Goal: Obtain resource: Obtain resource

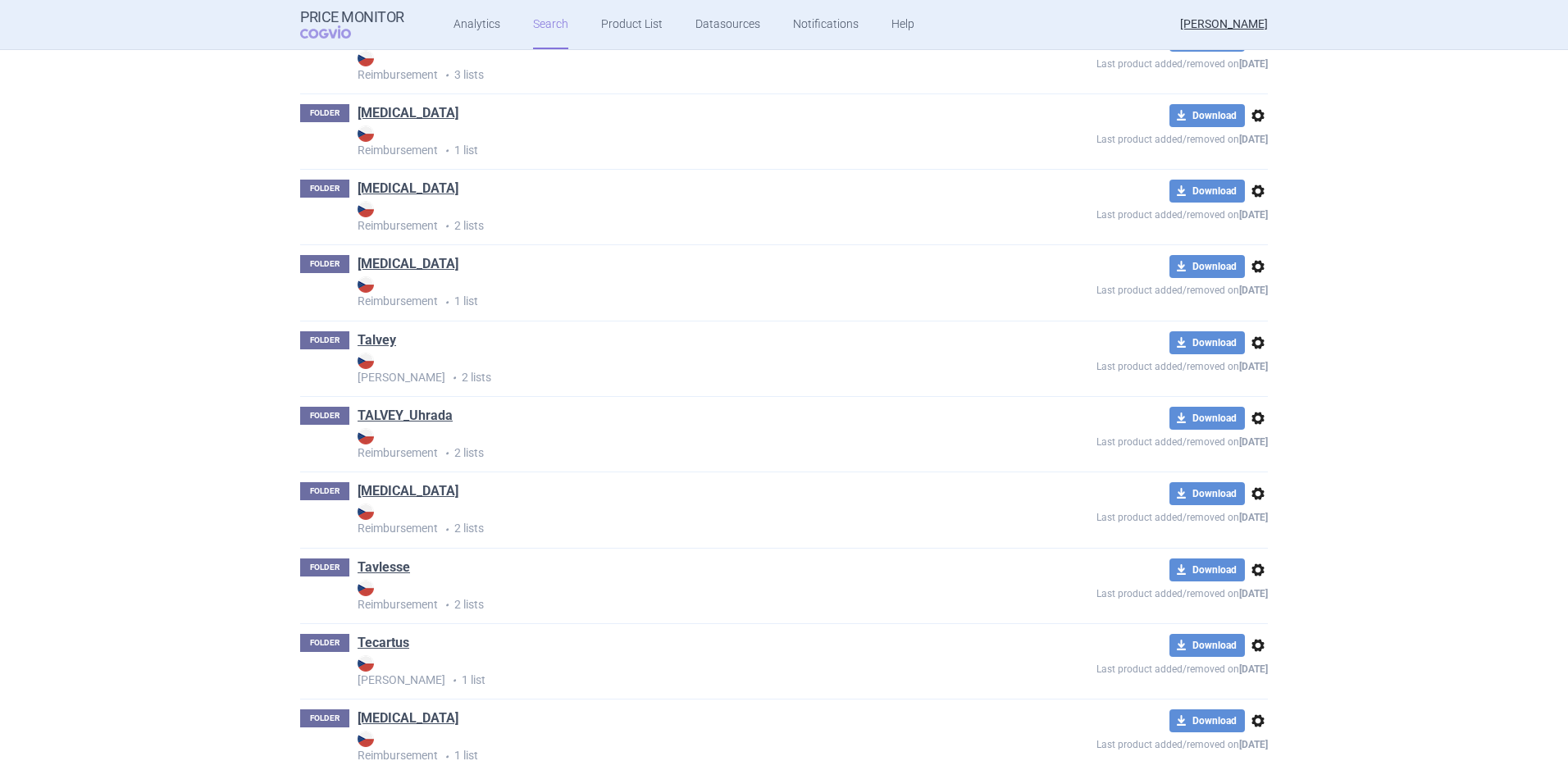
scroll to position [12490, 0]
click at [392, 415] on link "TALVEY_Uhrada" at bounding box center [405, 416] width 95 height 18
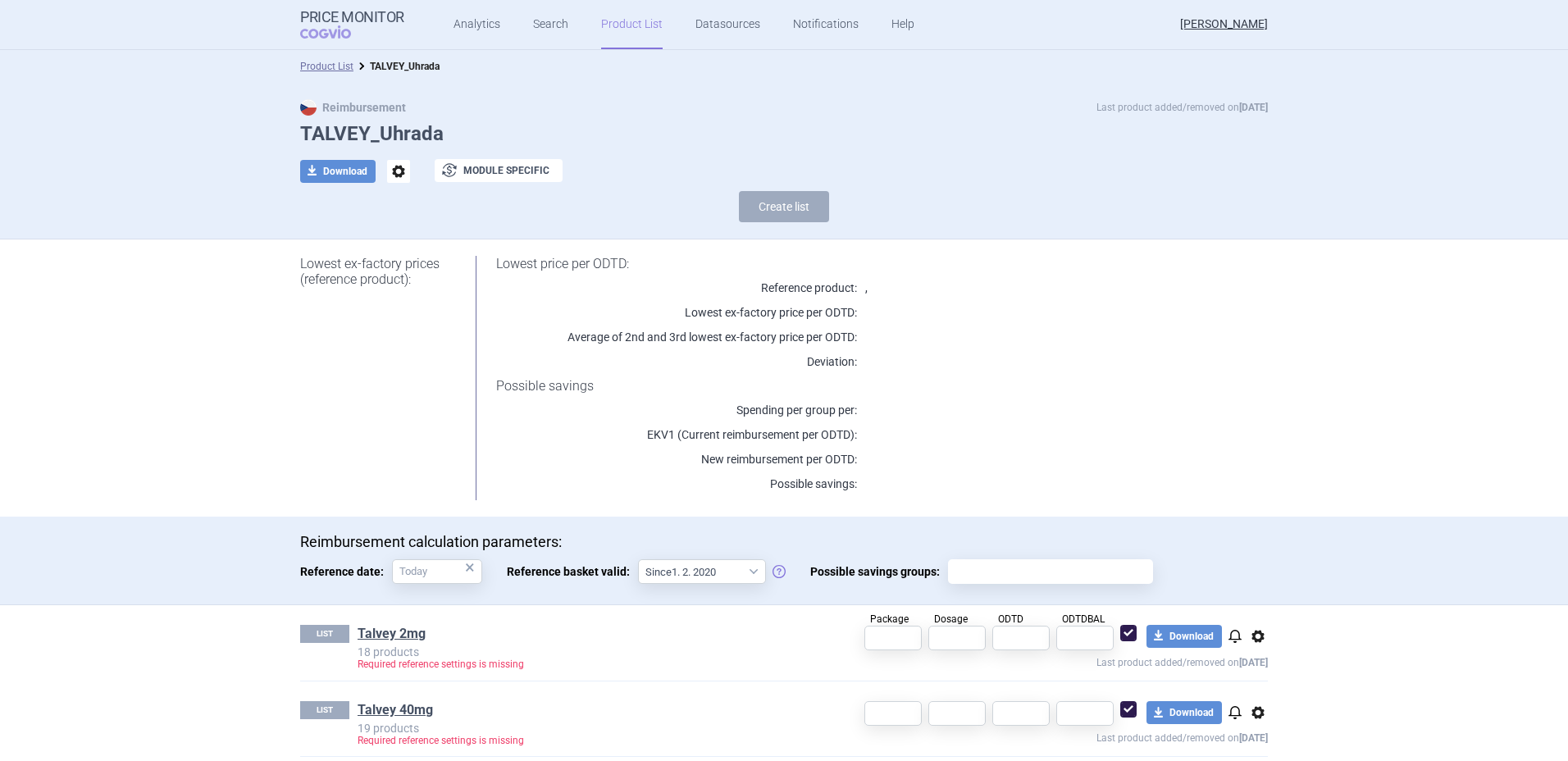
scroll to position [12, 0]
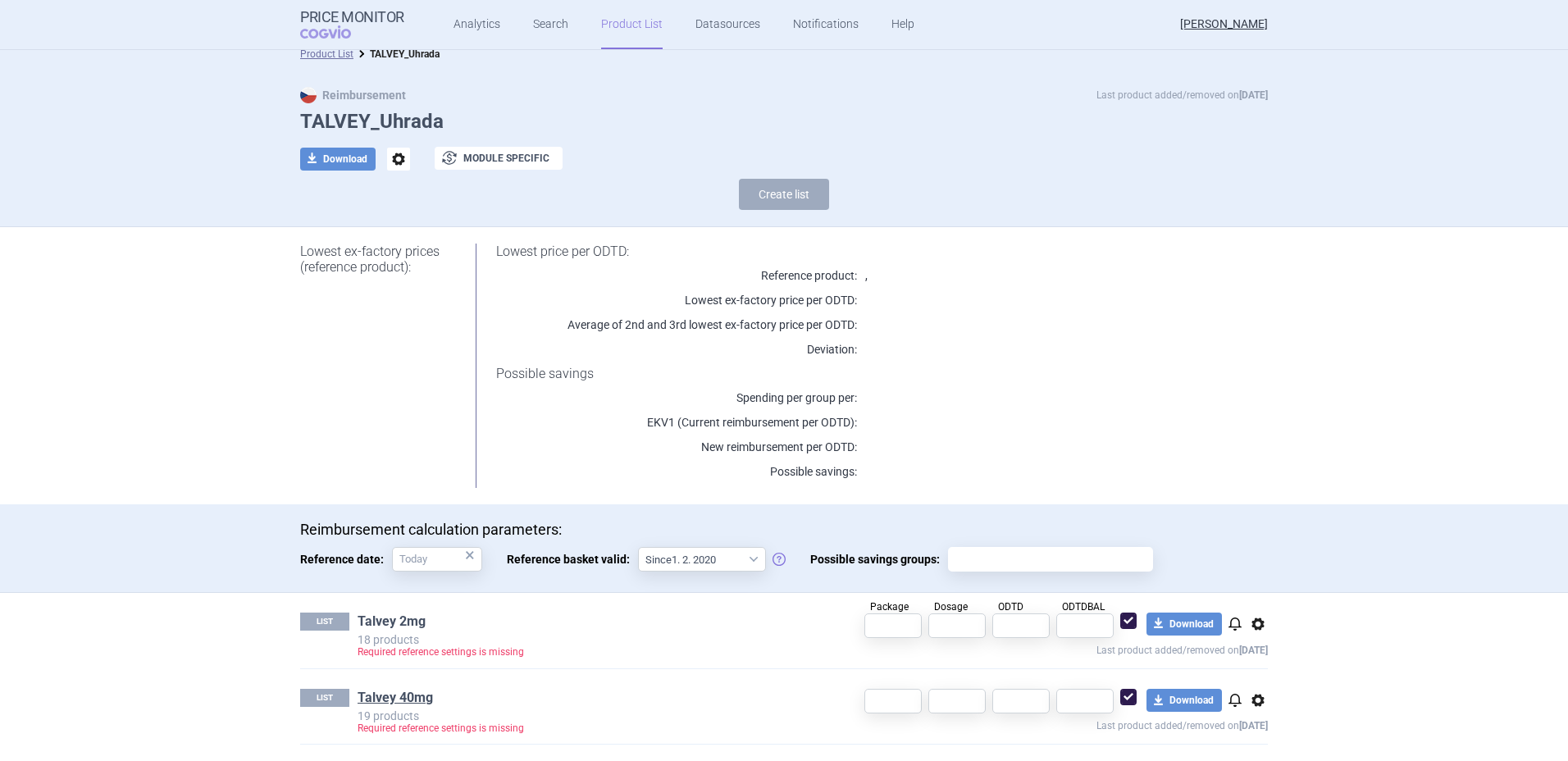
click at [381, 620] on link "Talvey 2mg" at bounding box center [392, 621] width 68 height 18
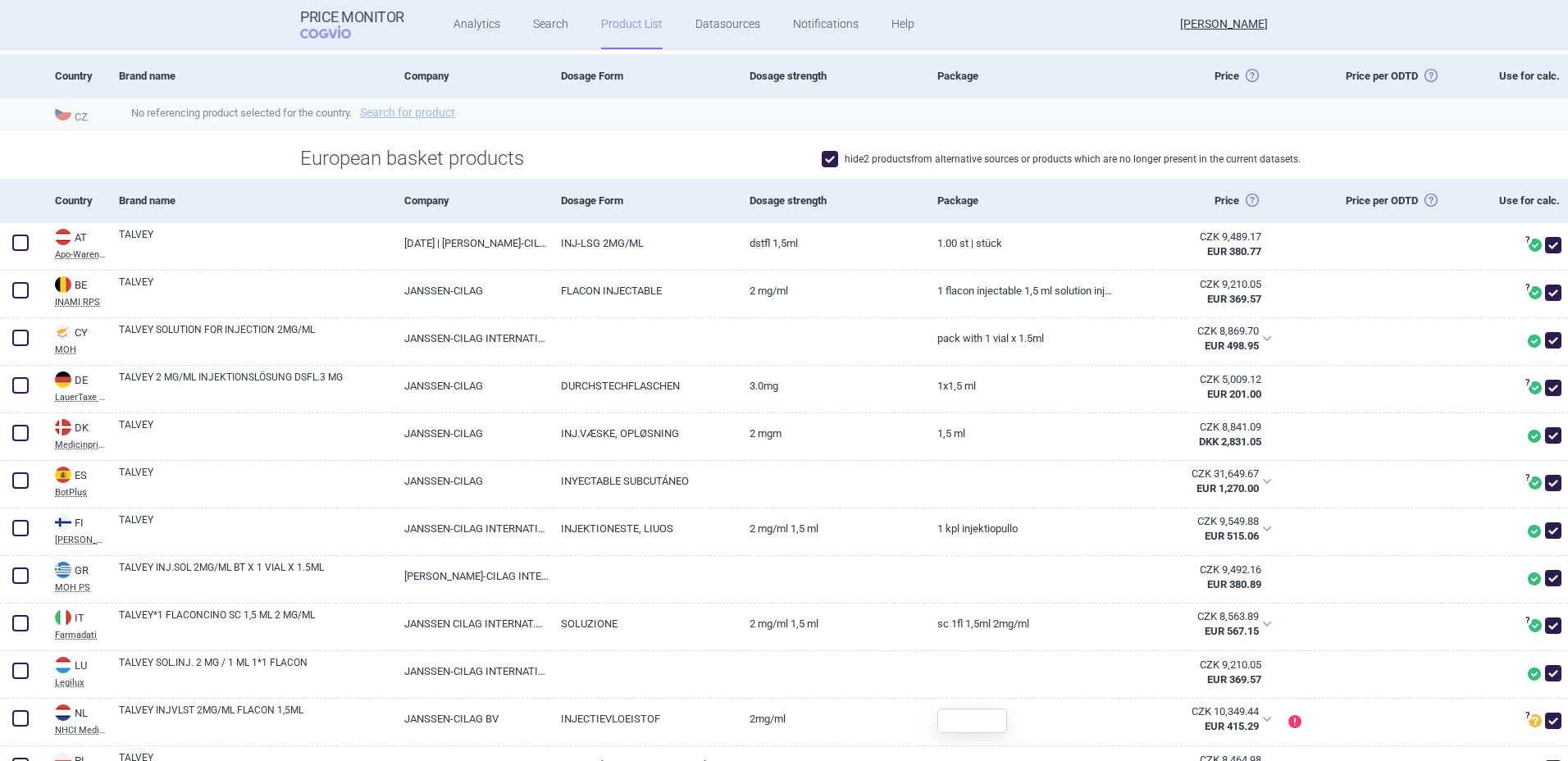
scroll to position [38, 0]
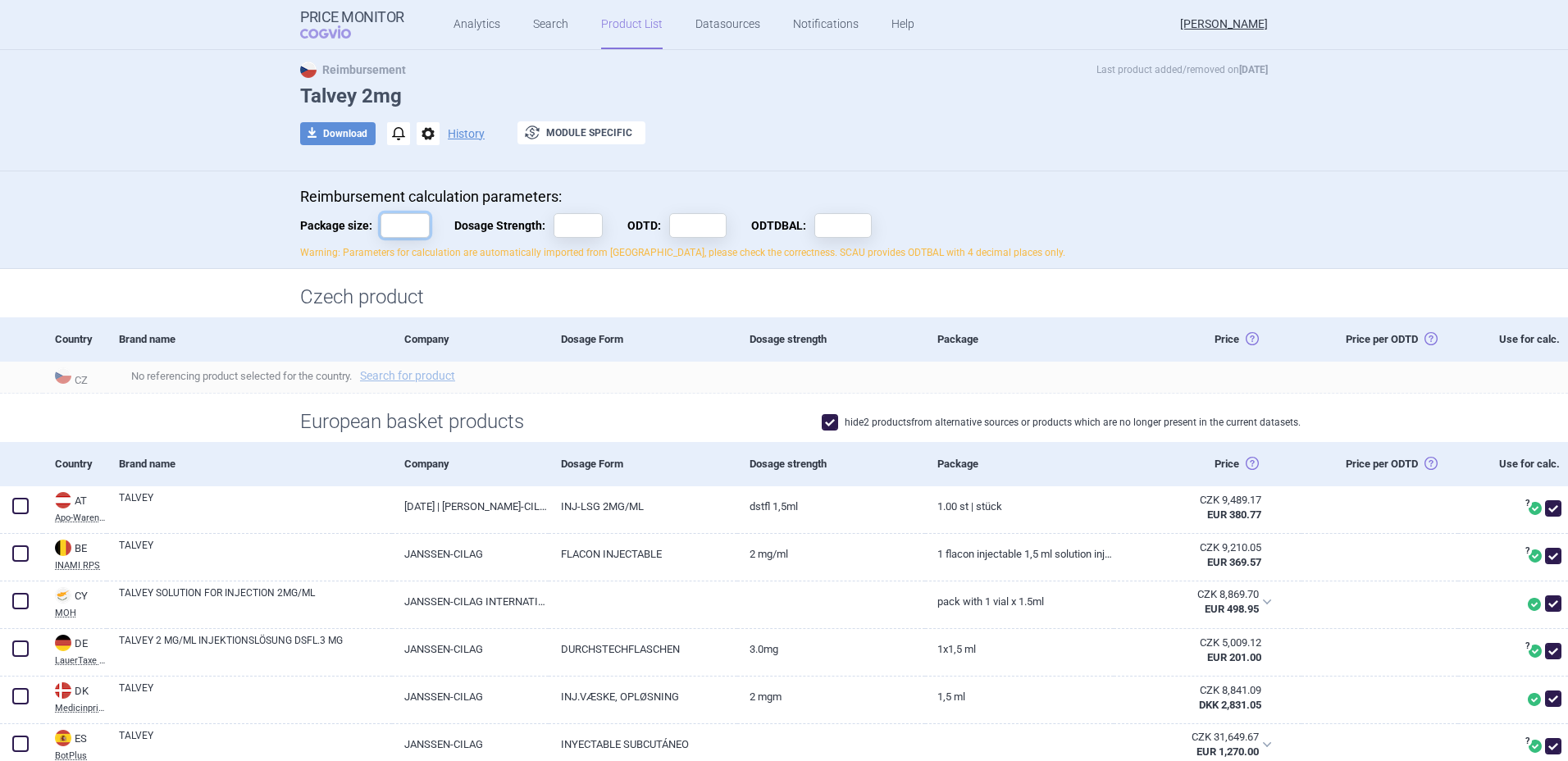
click at [407, 226] on input "Package size:" at bounding box center [406, 225] width 50 height 25
type input "1"
click at [813, 146] on div "Reimbursement Last product added/removed on [DATE] Talvey 2mg download Download…" at bounding box center [784, 112] width 1033 height 101
click at [588, 220] on input "Dosage Strength:" at bounding box center [578, 225] width 50 height 25
type input "1"
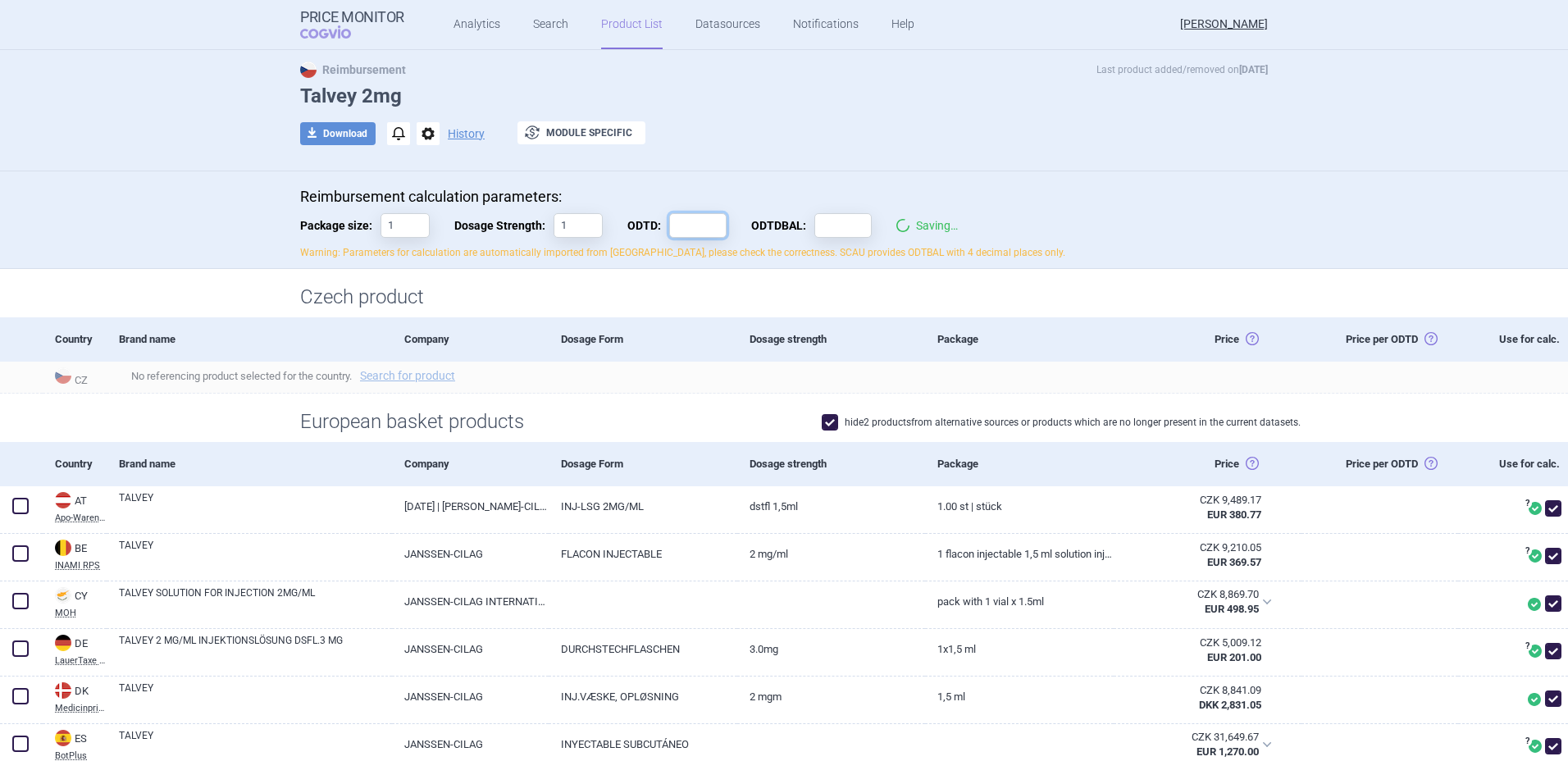
click at [700, 228] on input "ODTD:" at bounding box center [698, 225] width 57 height 25
click at [822, 175] on div "Reimbursement calculation parameters: Package size: 1 Dosage Strength: 1 ODTD: …" at bounding box center [784, 220] width 1568 height 97
click at [725, 121] on div at bounding box center [711, 133] width 82 height 25
click at [625, 20] on link "Product List" at bounding box center [632, 25] width 61 height 50
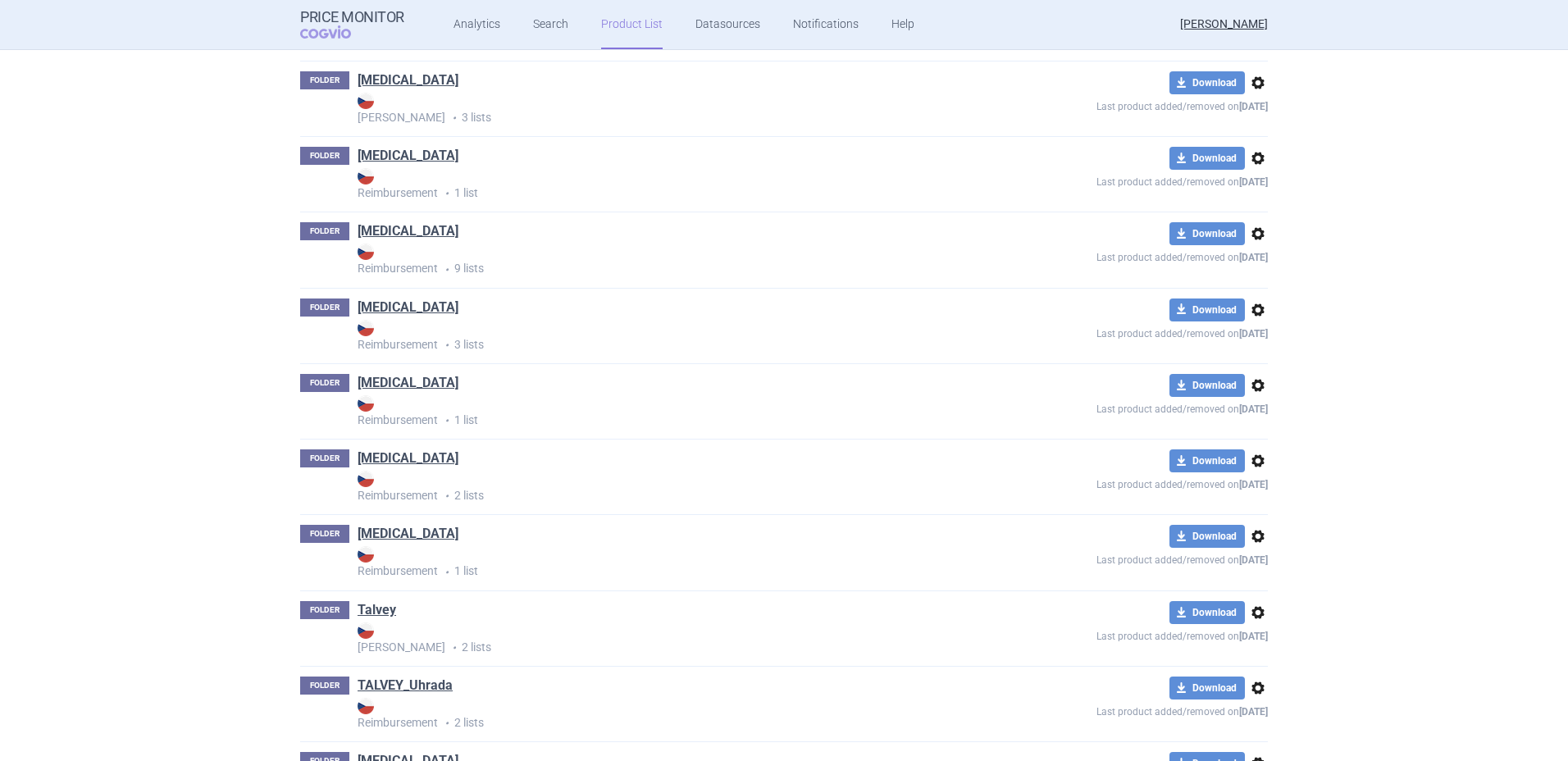
scroll to position [12222, 0]
click at [405, 690] on link "TALVEY_Uhrada" at bounding box center [405, 684] width 95 height 18
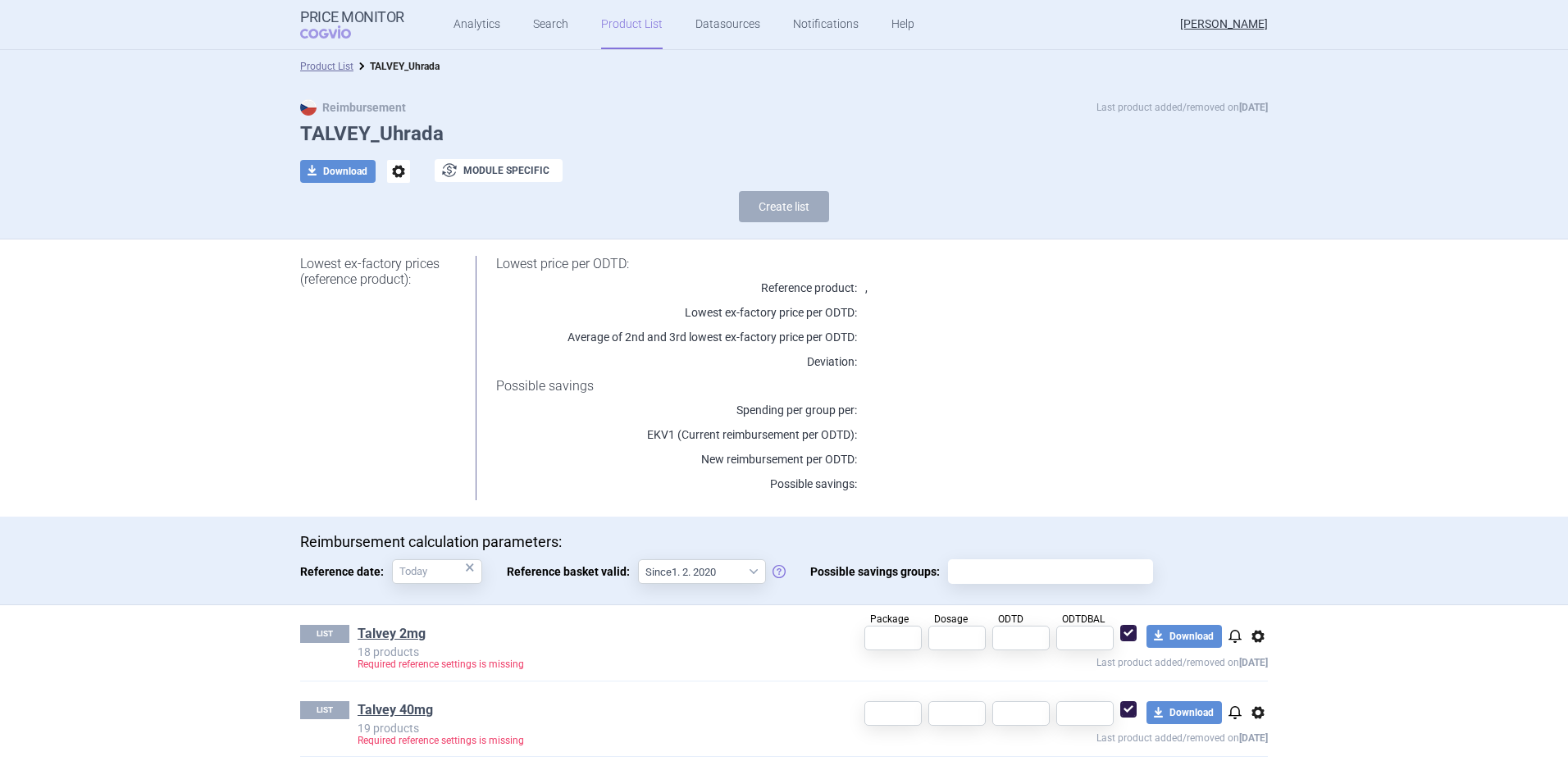
scroll to position [12, 0]
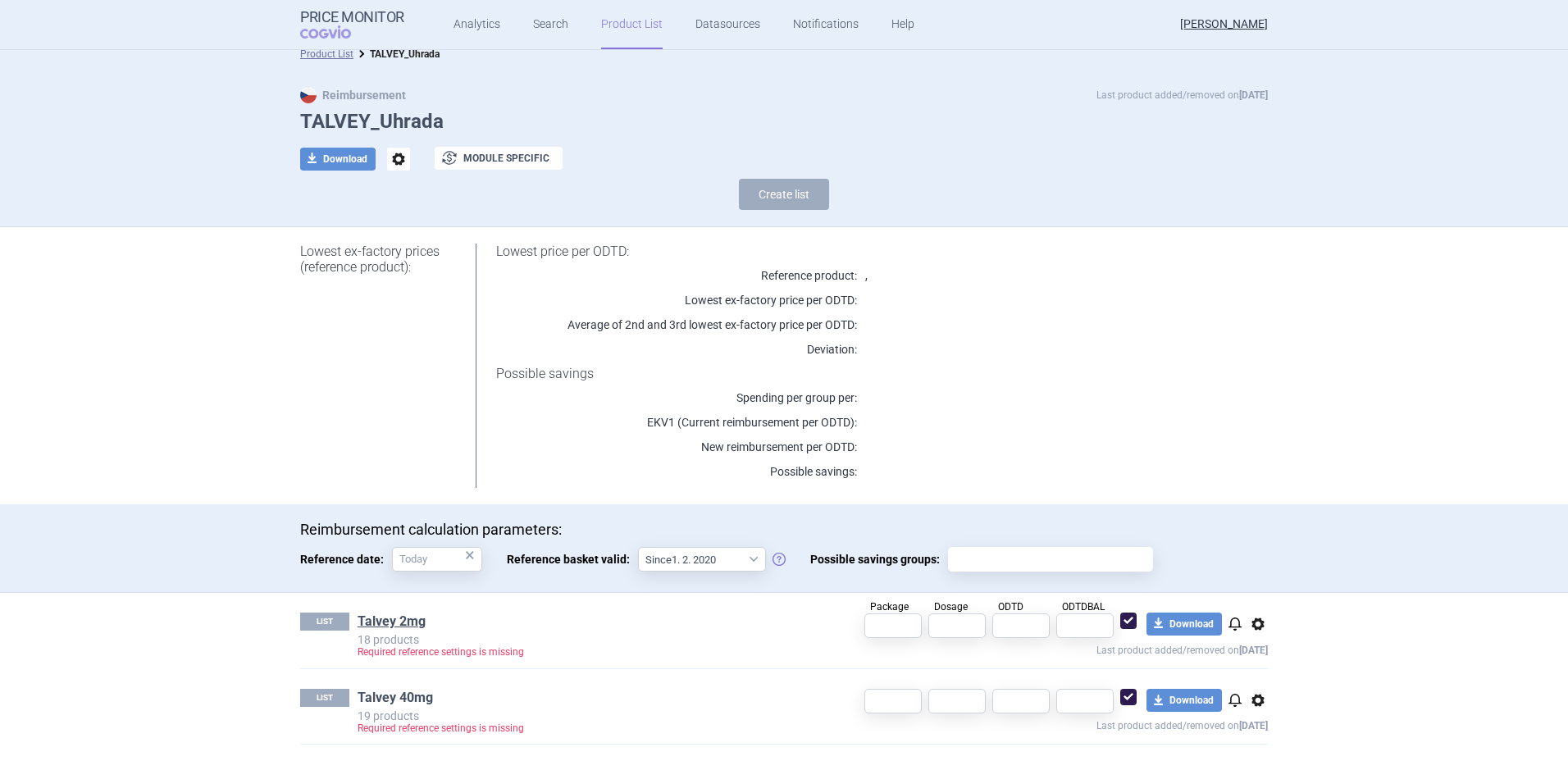
click at [393, 690] on link "Talvey 40mg" at bounding box center [395, 698] width 75 height 18
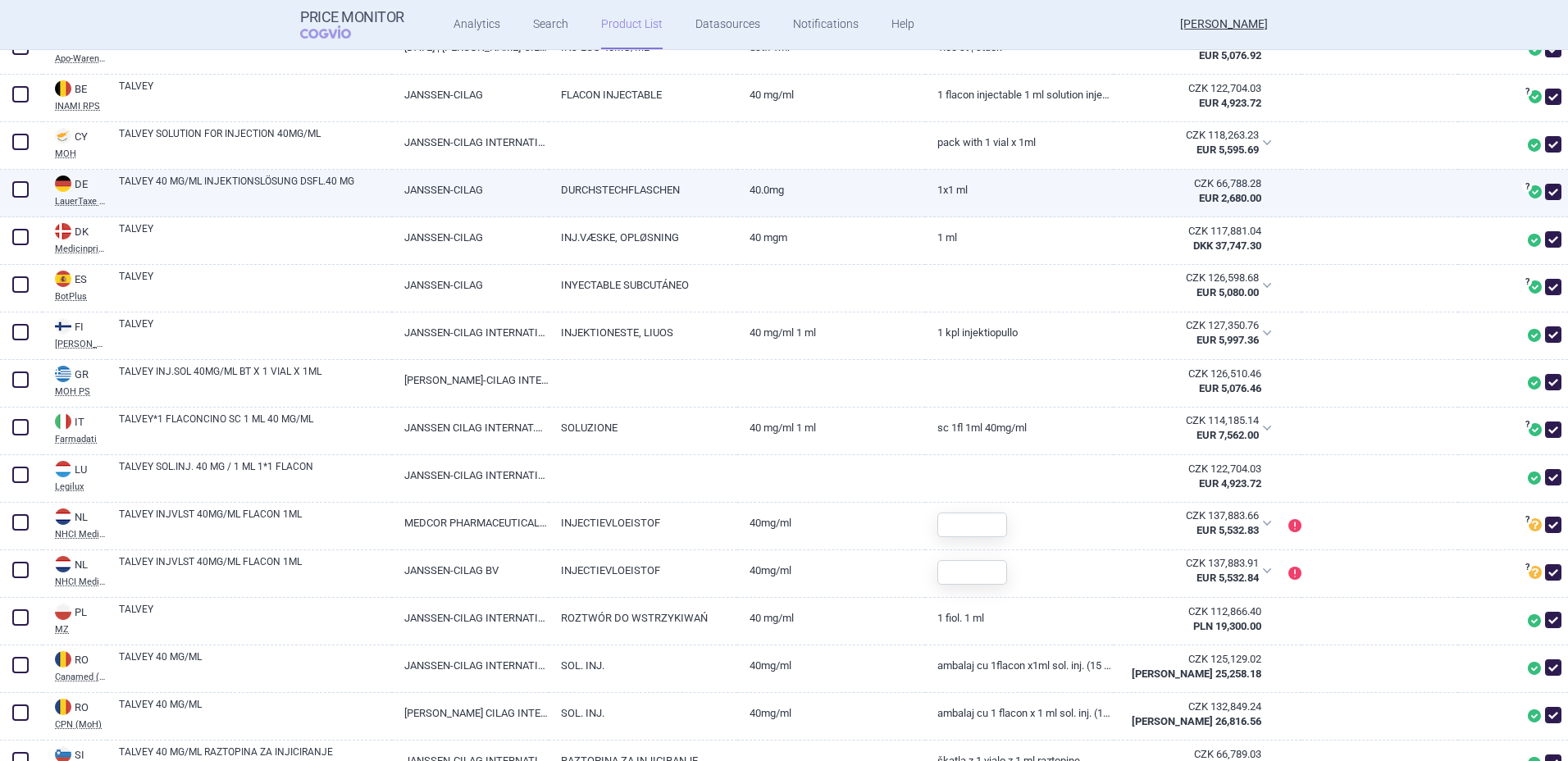
scroll to position [499, 0]
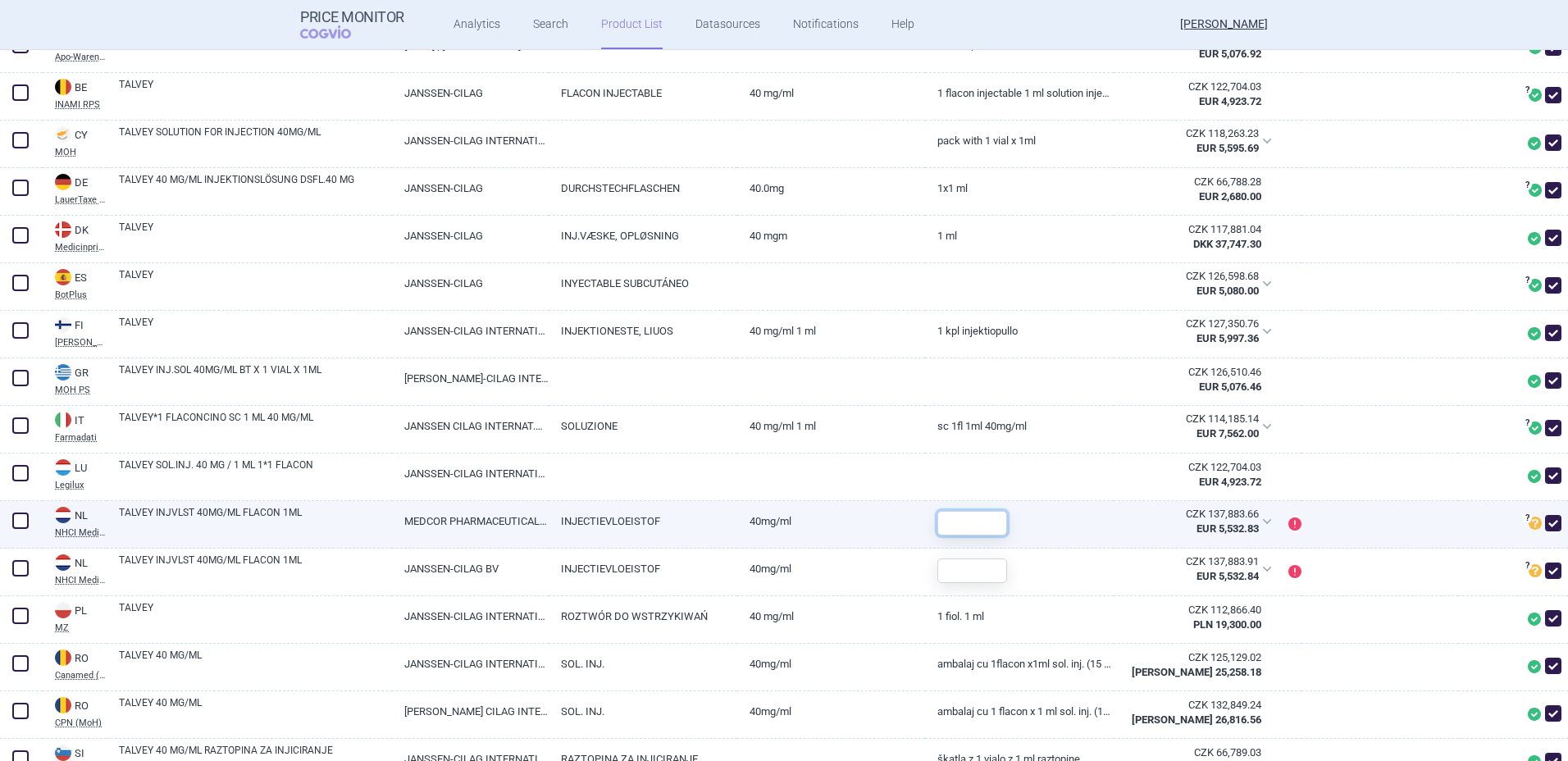
click at [978, 528] on input "text" at bounding box center [973, 523] width 70 height 25
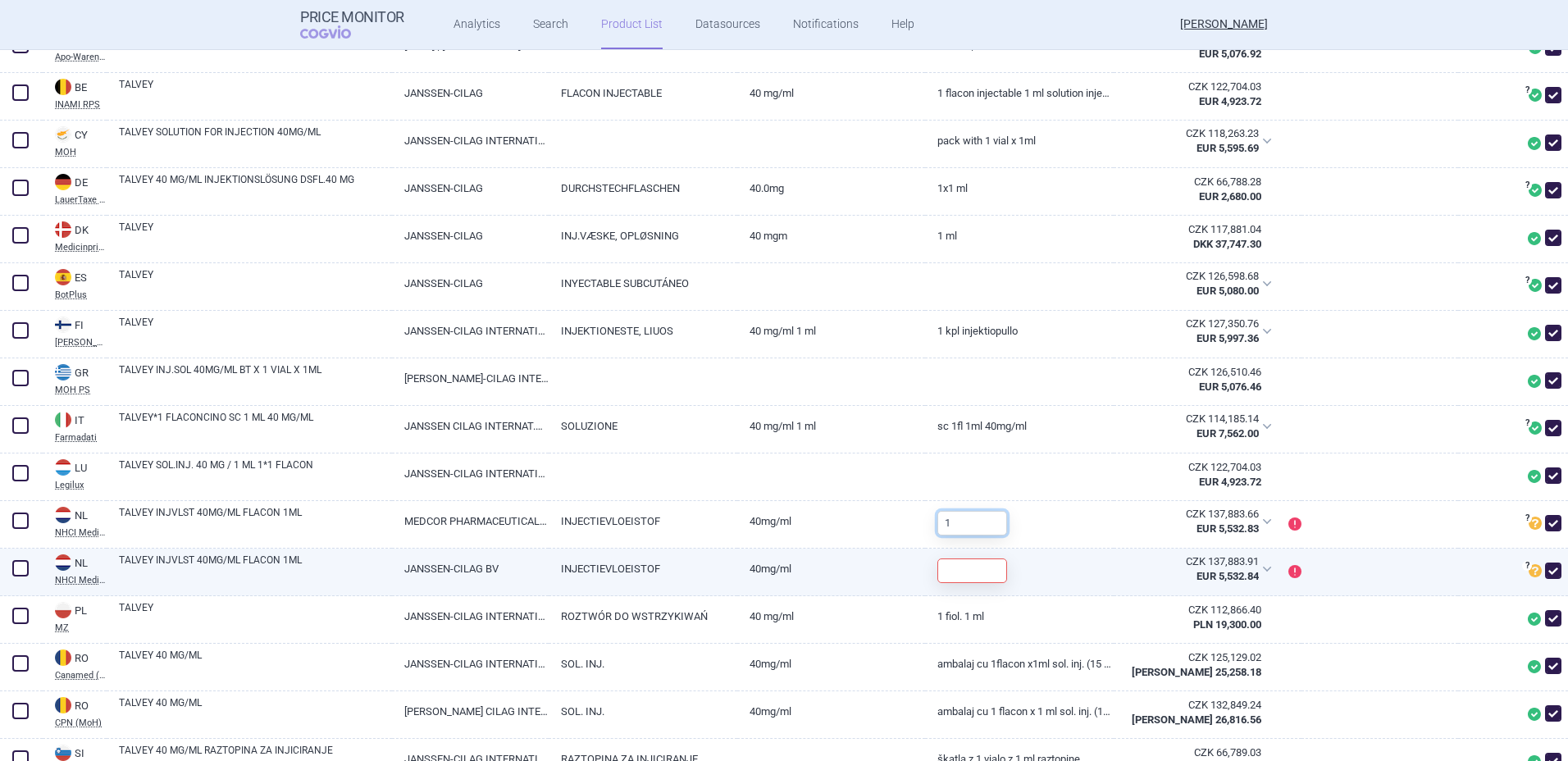
type input "1"
click at [971, 561] on input "text" at bounding box center [973, 571] width 70 height 25
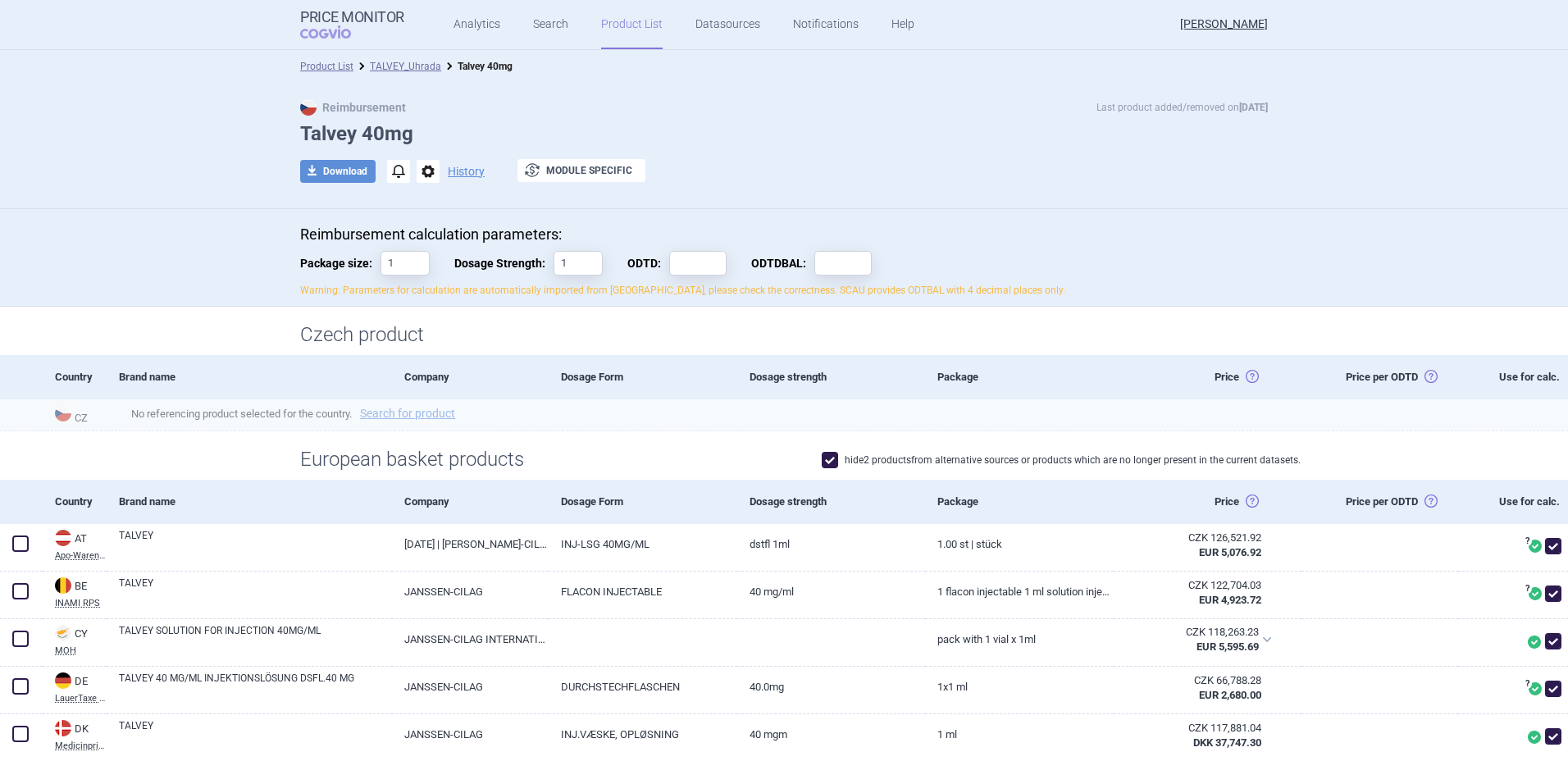
scroll to position [43, 0]
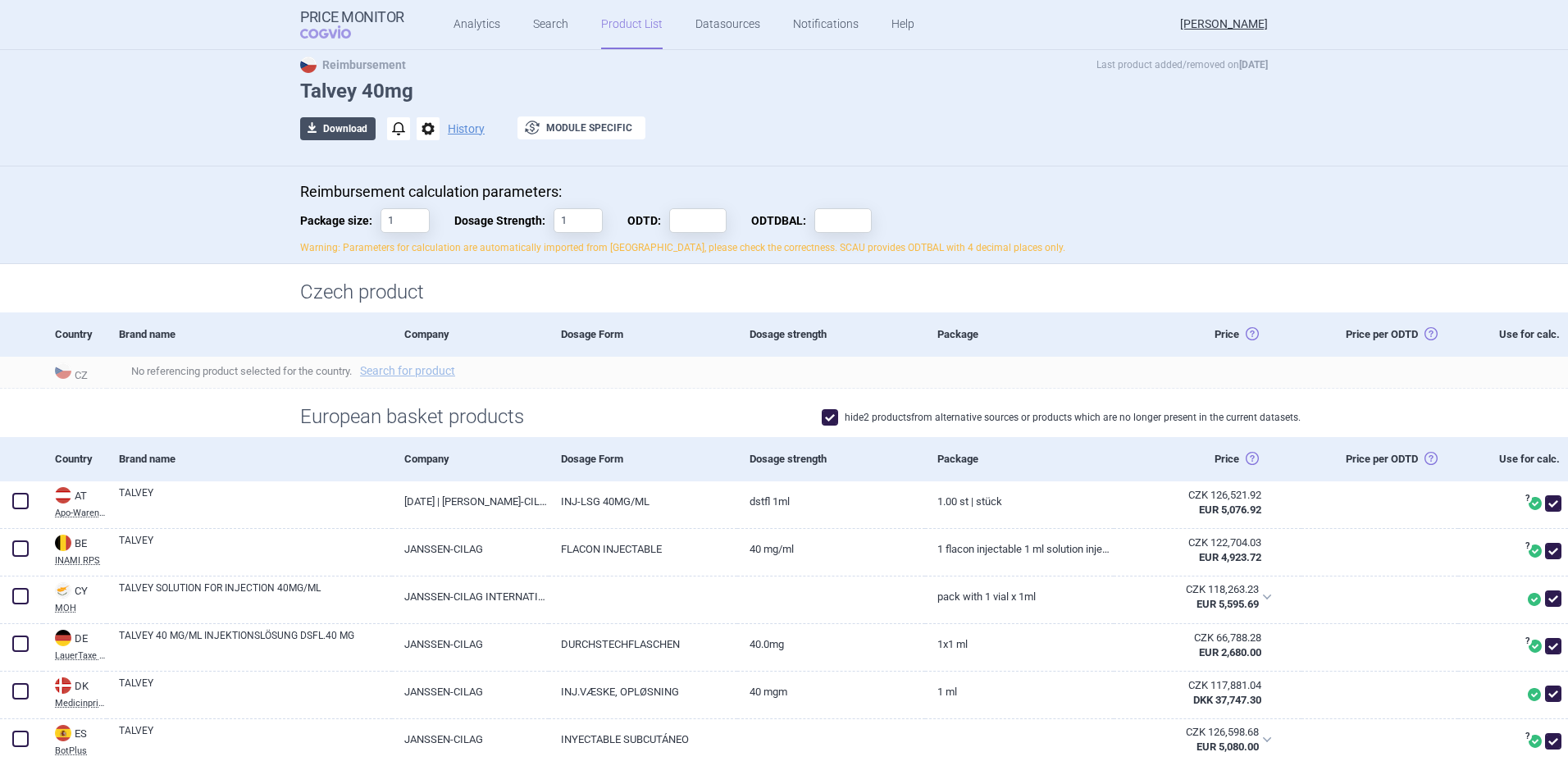
type input "1"
click at [331, 129] on button "download Download" at bounding box center [337, 128] width 75 height 23
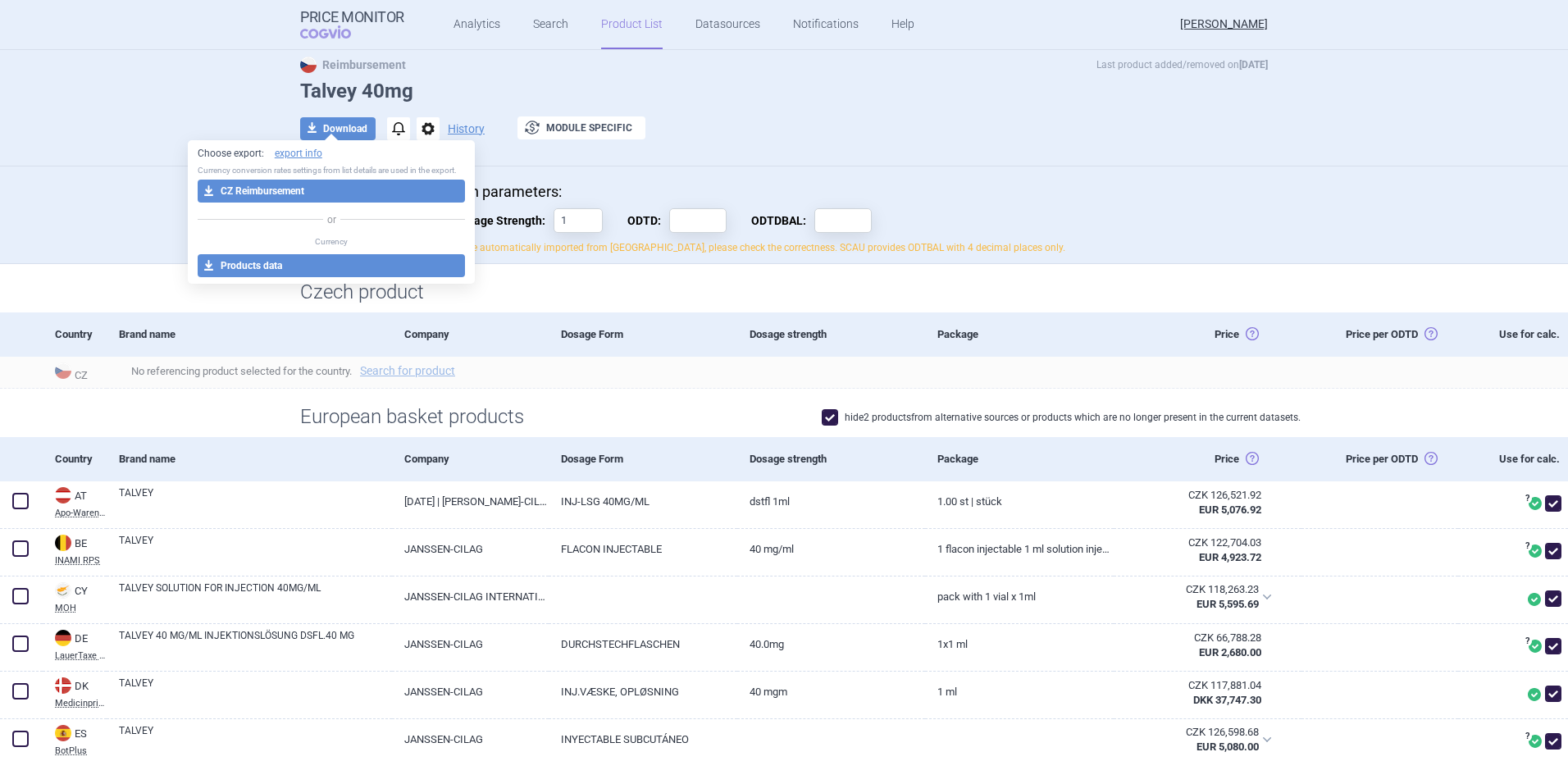
select select "EUR"
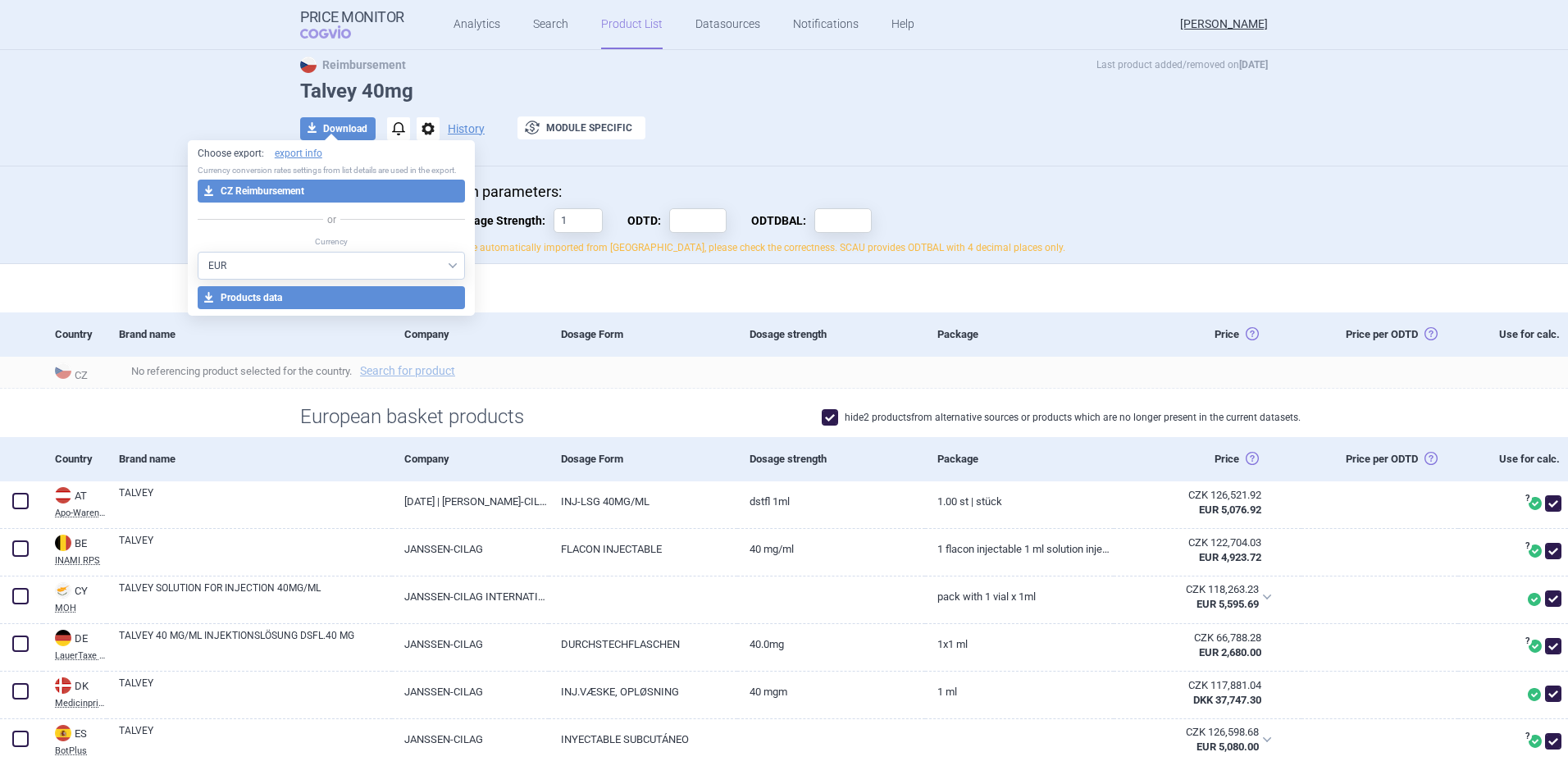
click at [795, 149] on div at bounding box center [783, 154] width 968 height 9
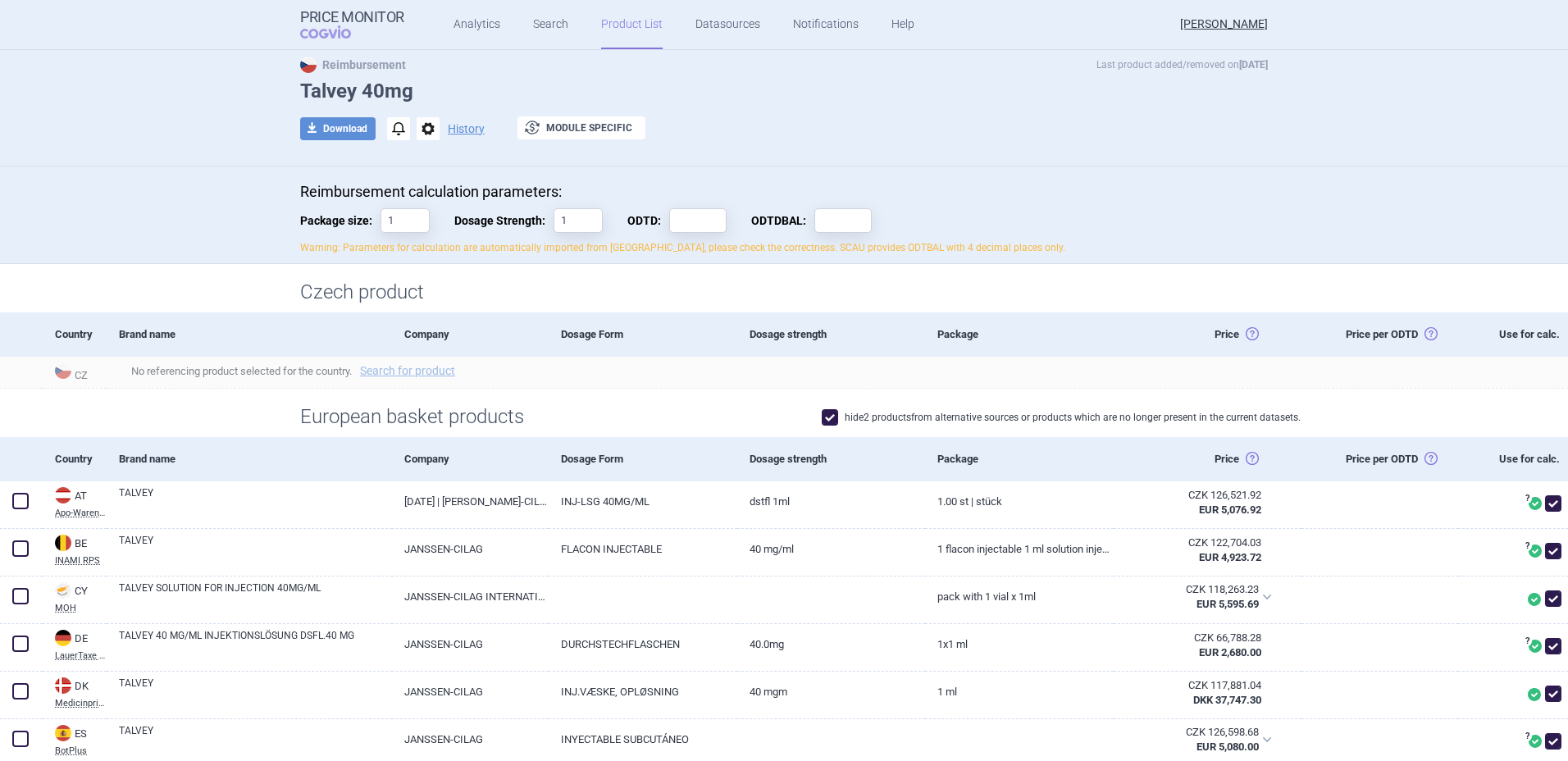
click at [645, 31] on link "Product List" at bounding box center [632, 25] width 61 height 50
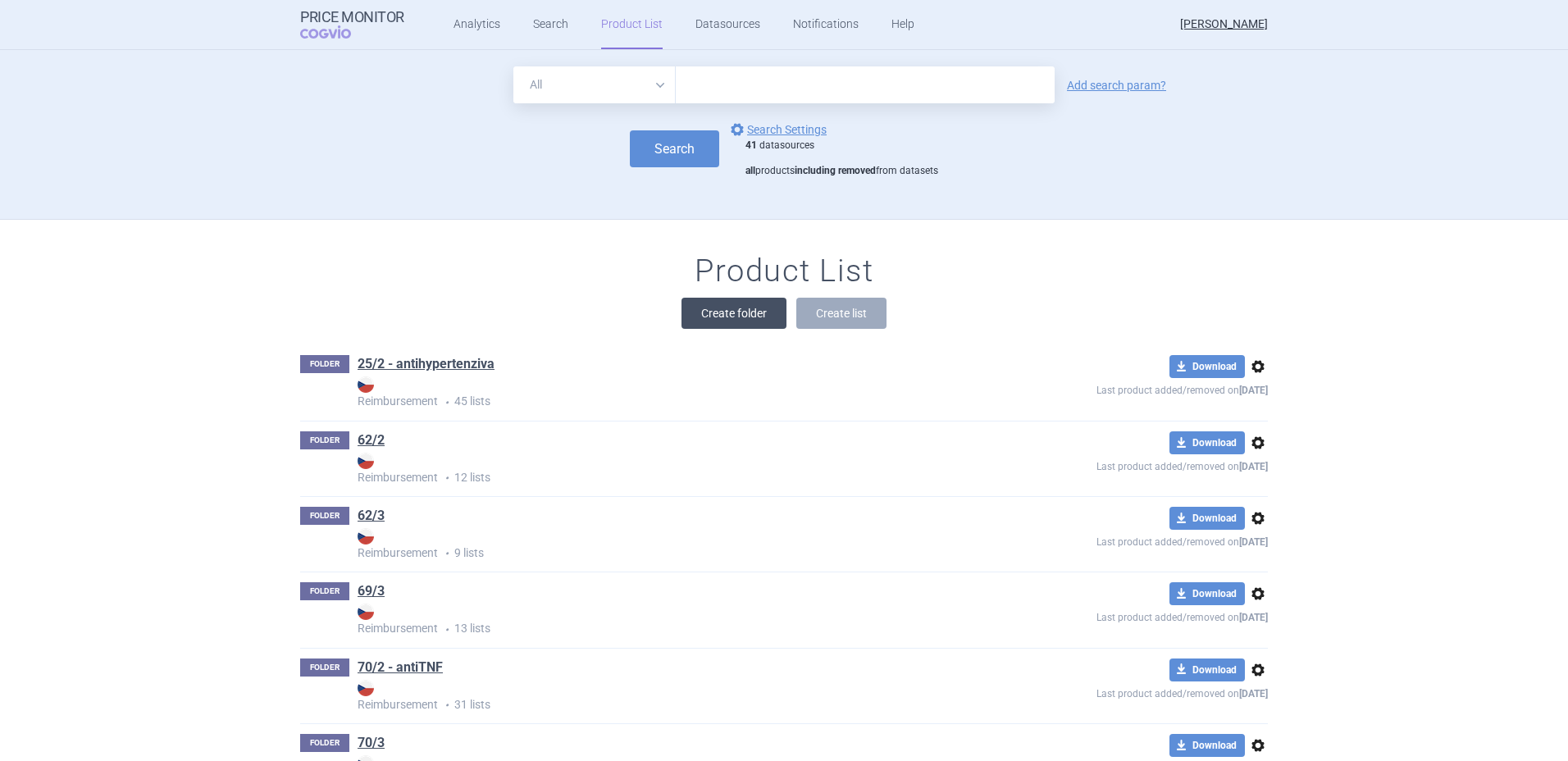
scroll to position [170, 0]
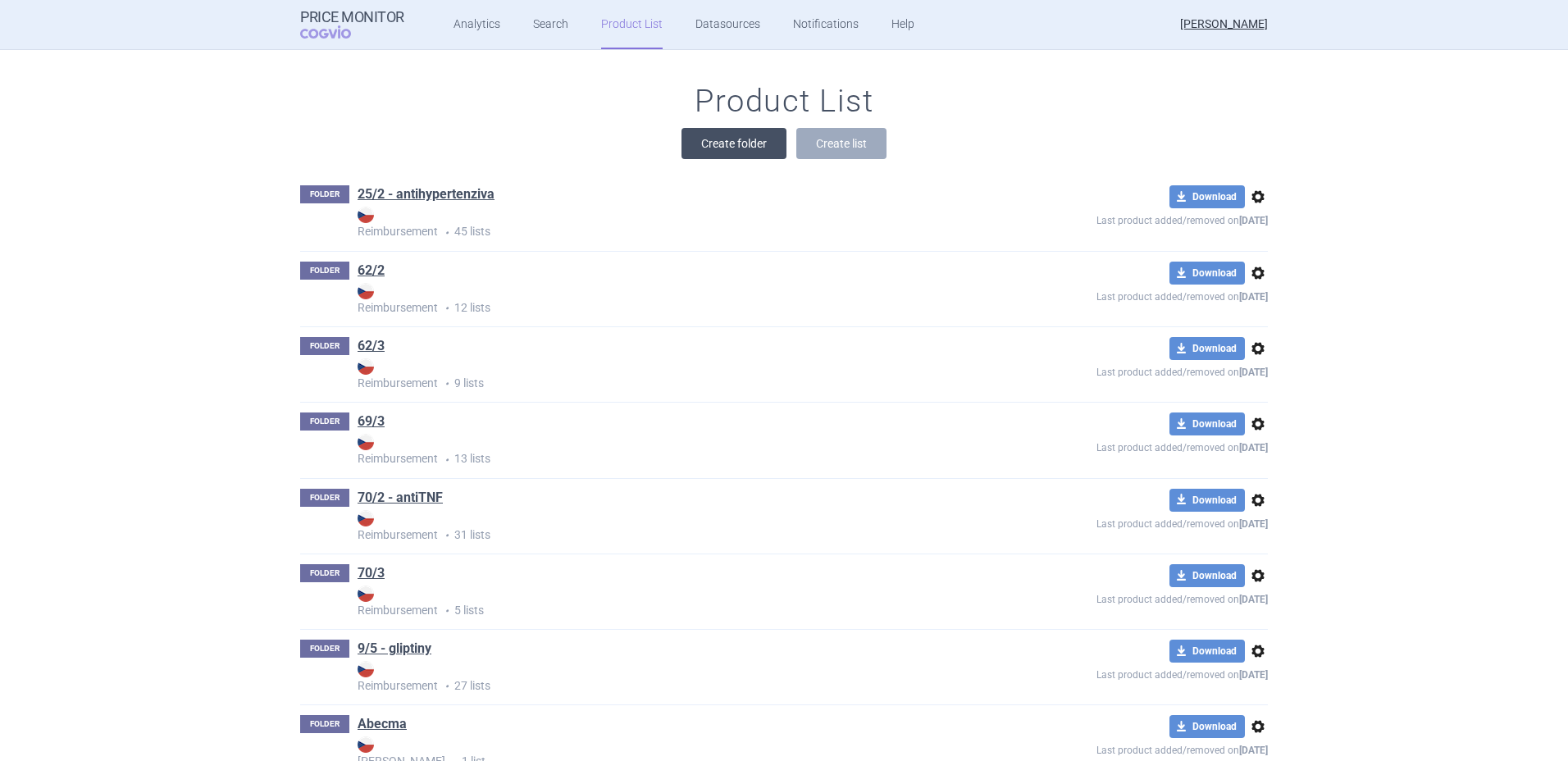
click at [741, 129] on button "Create folder" at bounding box center [734, 143] width 105 height 31
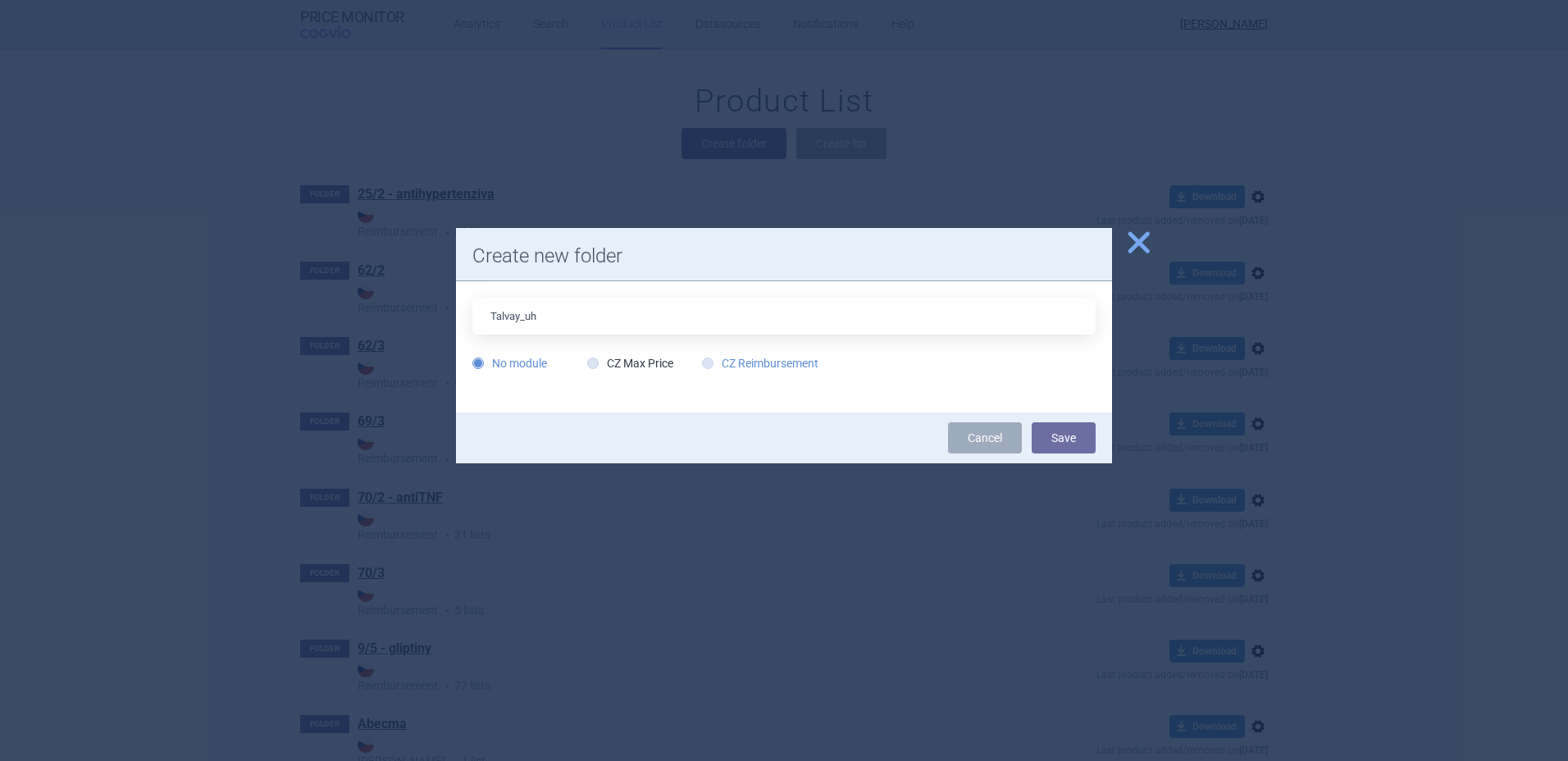
type input "Talvay_uh"
click at [769, 360] on label "CZ Reimbursement" at bounding box center [760, 363] width 116 height 16
click at [719, 360] on input "CZ Reimbursement" at bounding box center [711, 364] width 16 height 16
radio input "true"
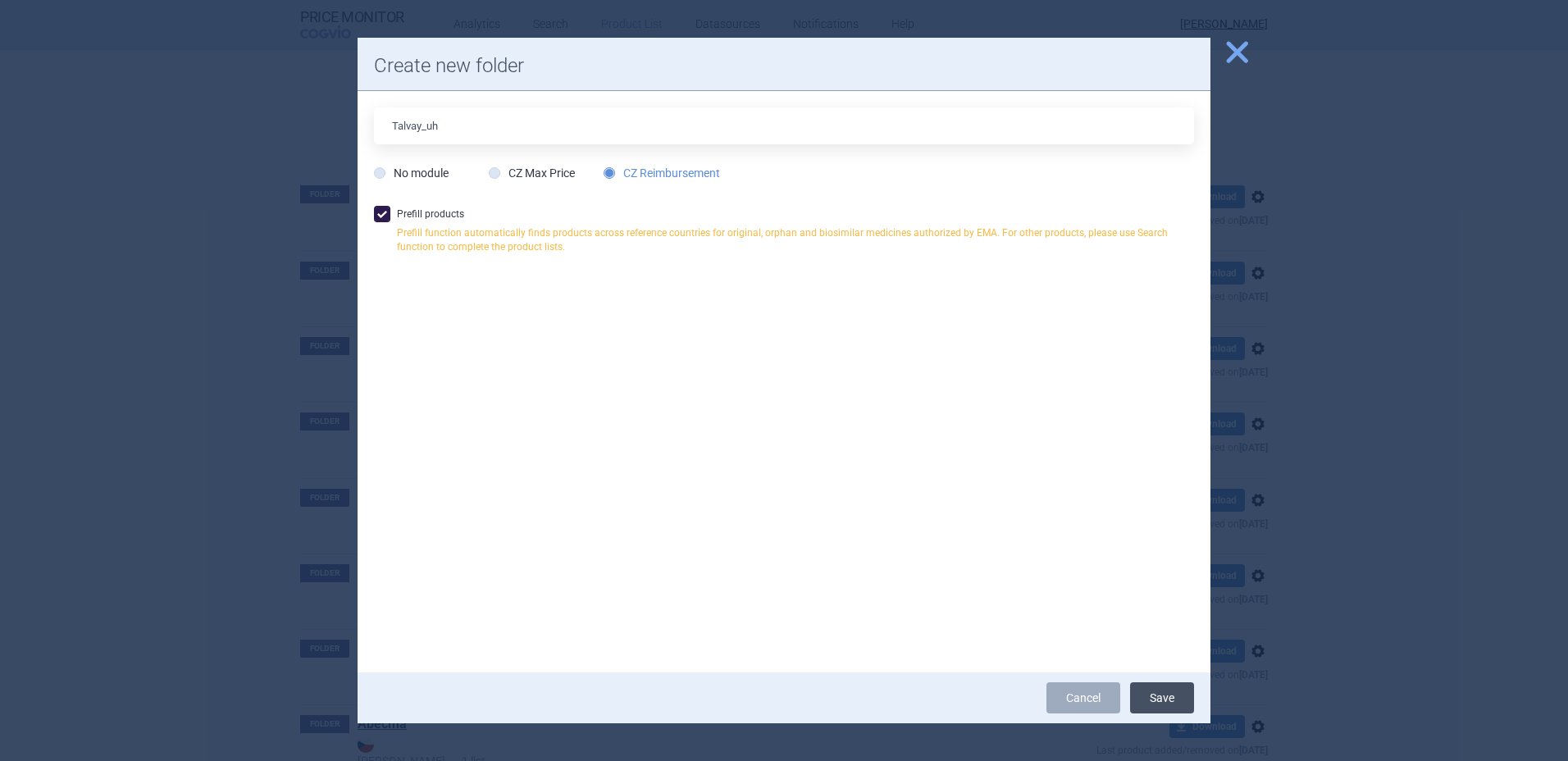
click at [1173, 700] on button "Save" at bounding box center [1161, 698] width 64 height 31
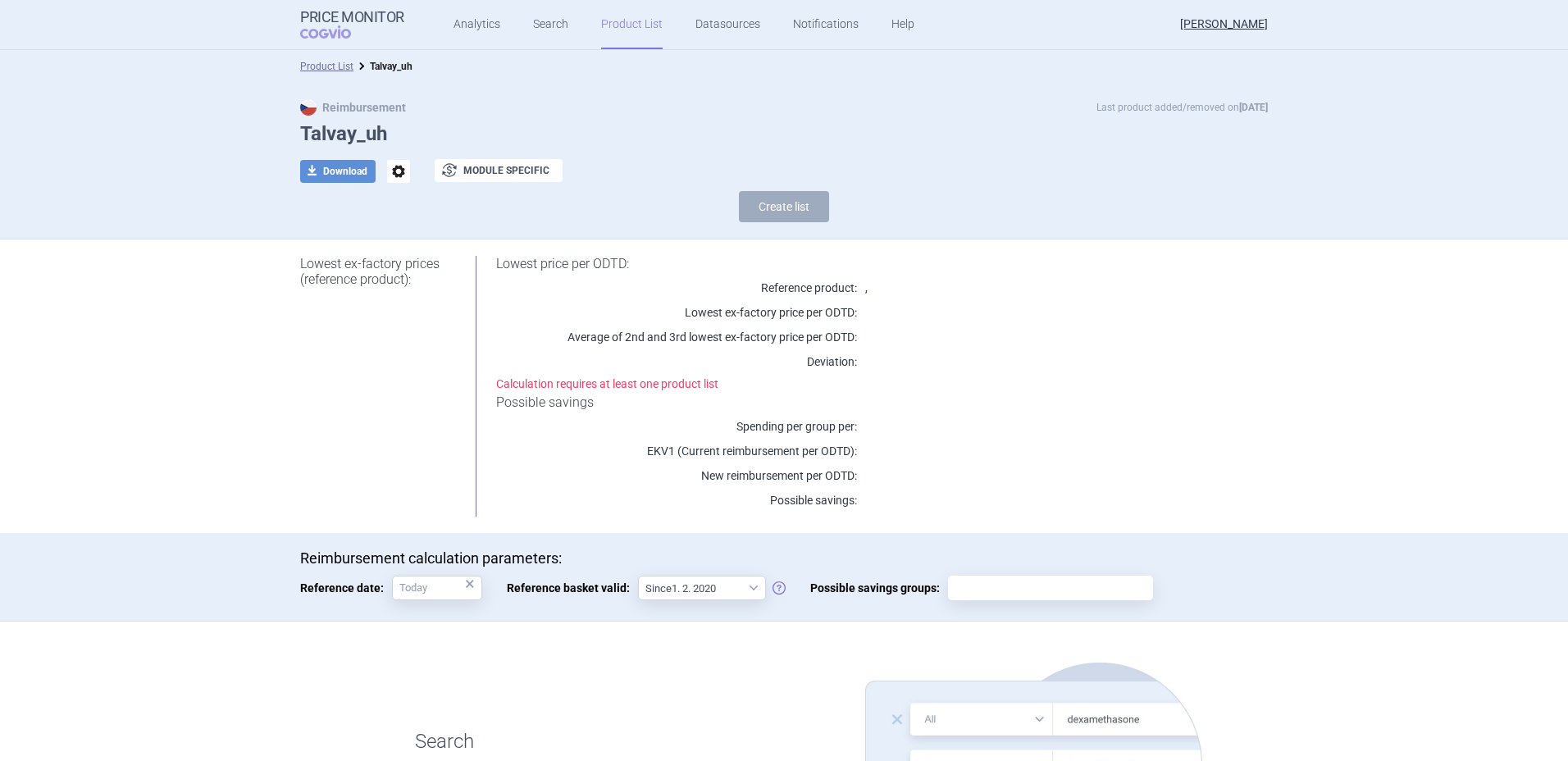
click at [565, 26] on ul "Analytics Search Product List Datasources Notifications Help" at bounding box center [663, 25] width 518 height 50
click at [553, 26] on link "Search" at bounding box center [550, 25] width 35 height 50
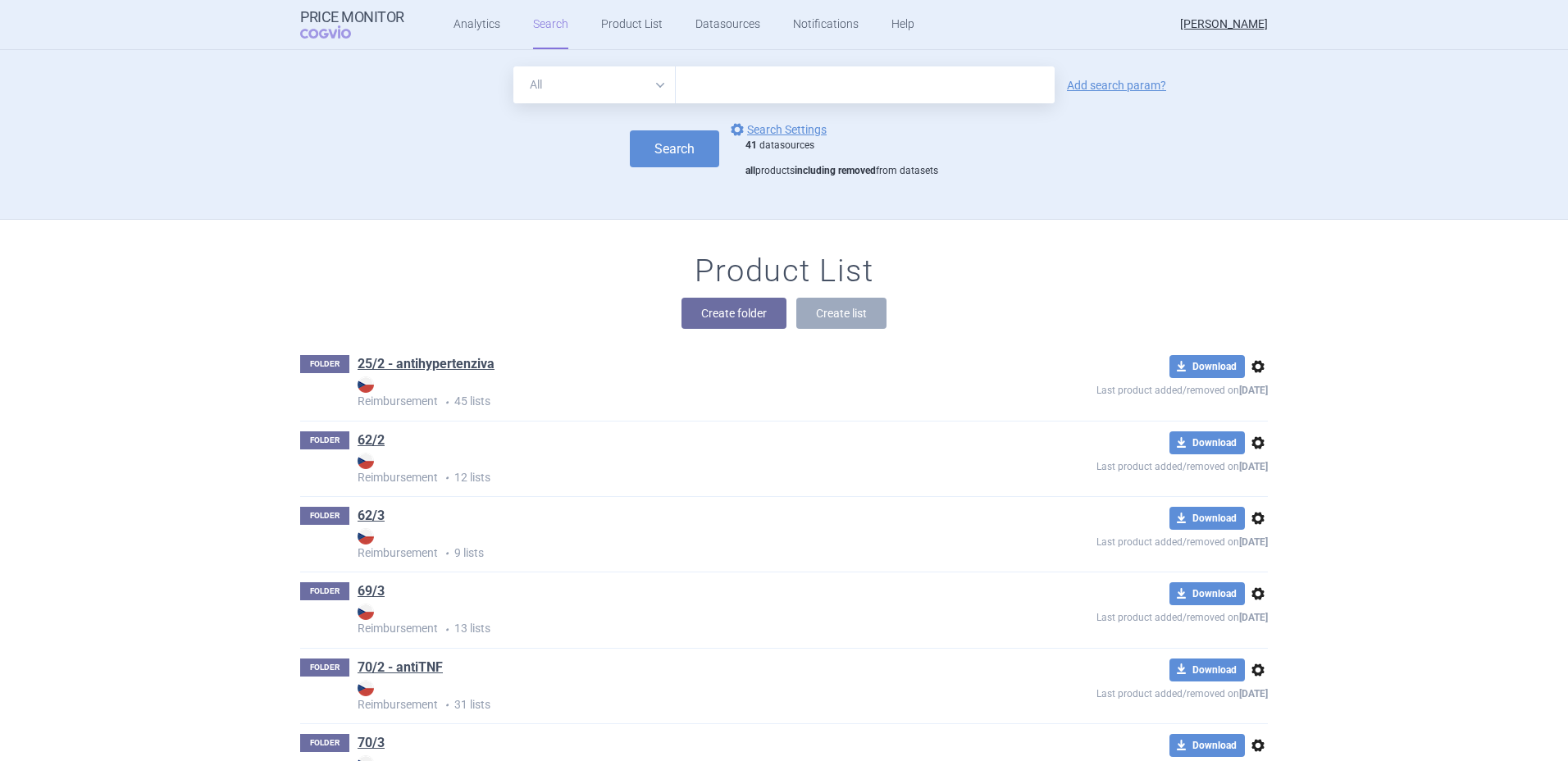
click at [767, 80] on input "text" at bounding box center [865, 85] width 379 height 37
type input "talvey"
click at [690, 145] on button "Search" at bounding box center [675, 149] width 90 height 37
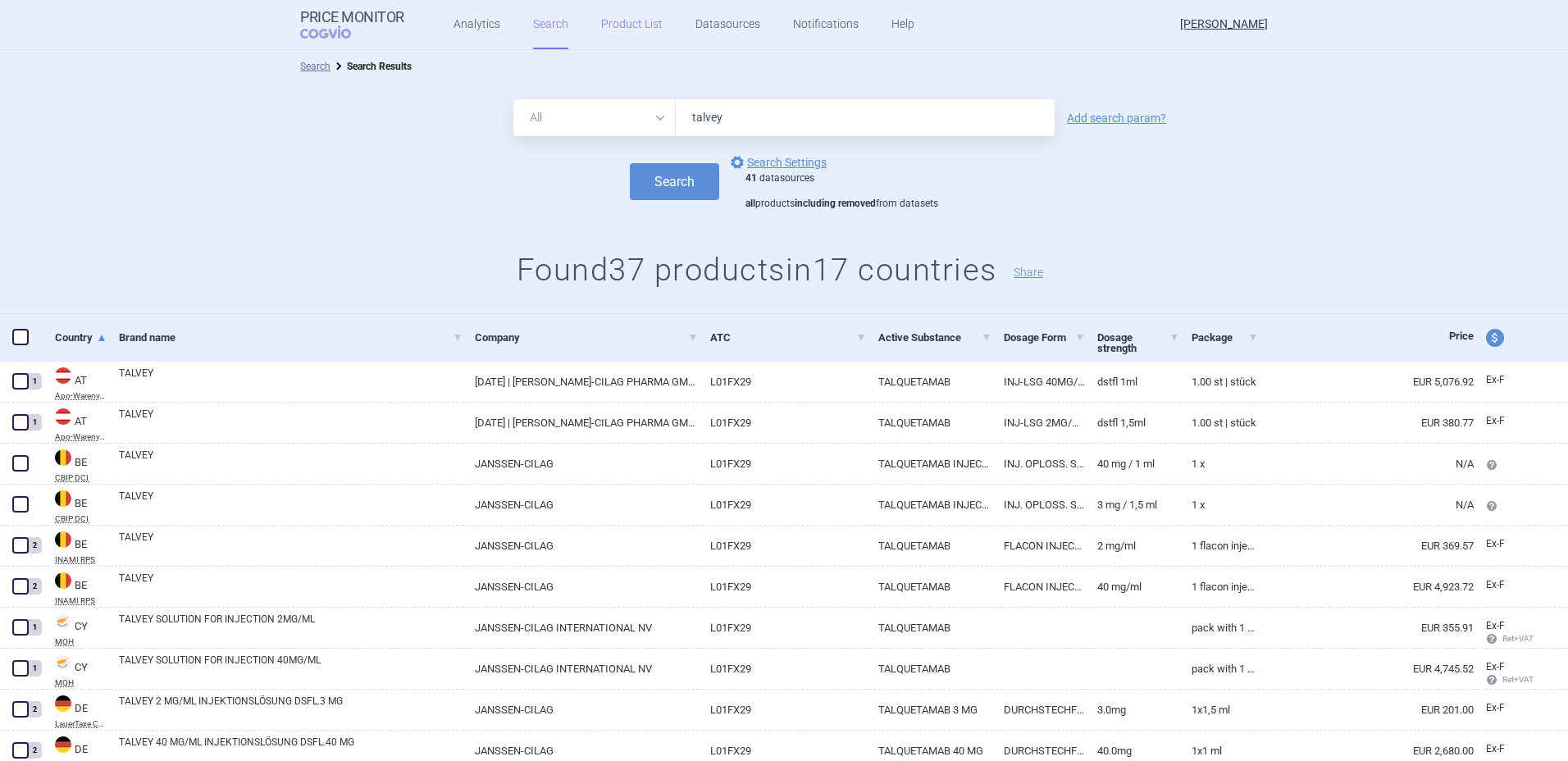
click at [621, 38] on link "Product List" at bounding box center [632, 25] width 61 height 50
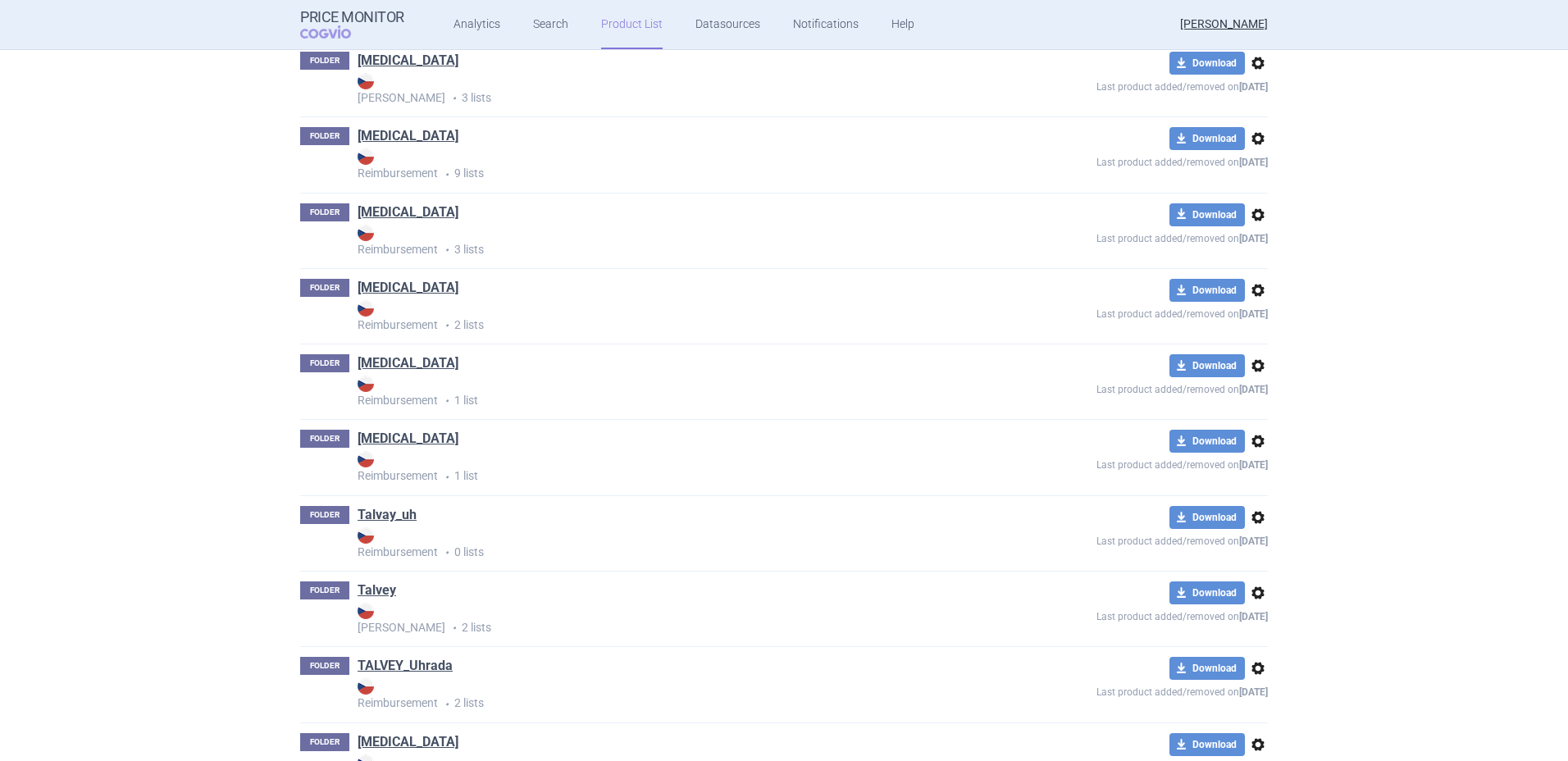
scroll to position [12318, 0]
click at [1253, 519] on span "options" at bounding box center [1258, 516] width 20 height 20
click at [1246, 614] on button "Delete" at bounding box center [1251, 612] width 52 height 24
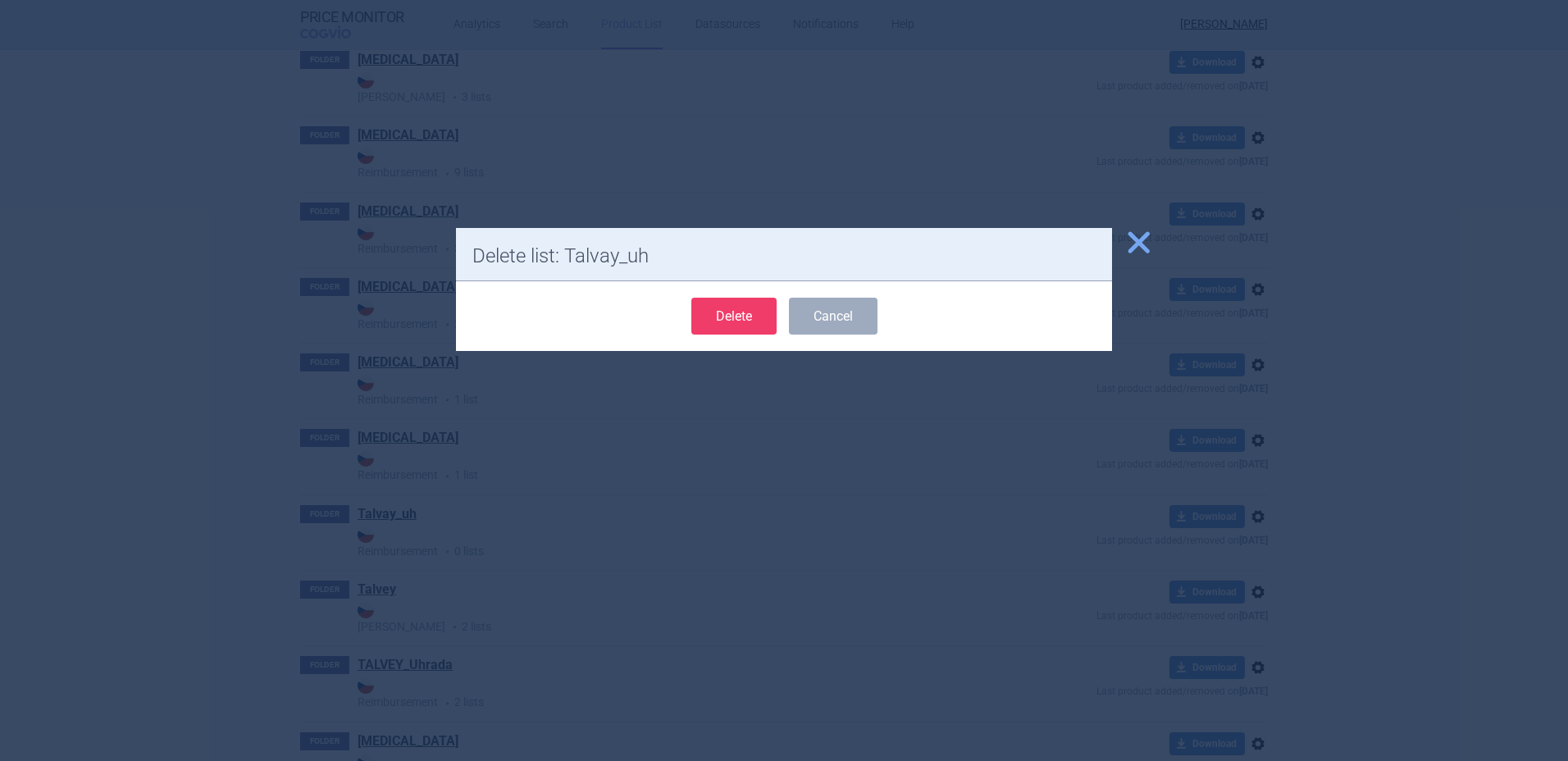
click at [738, 324] on button "Delete" at bounding box center [734, 316] width 85 height 37
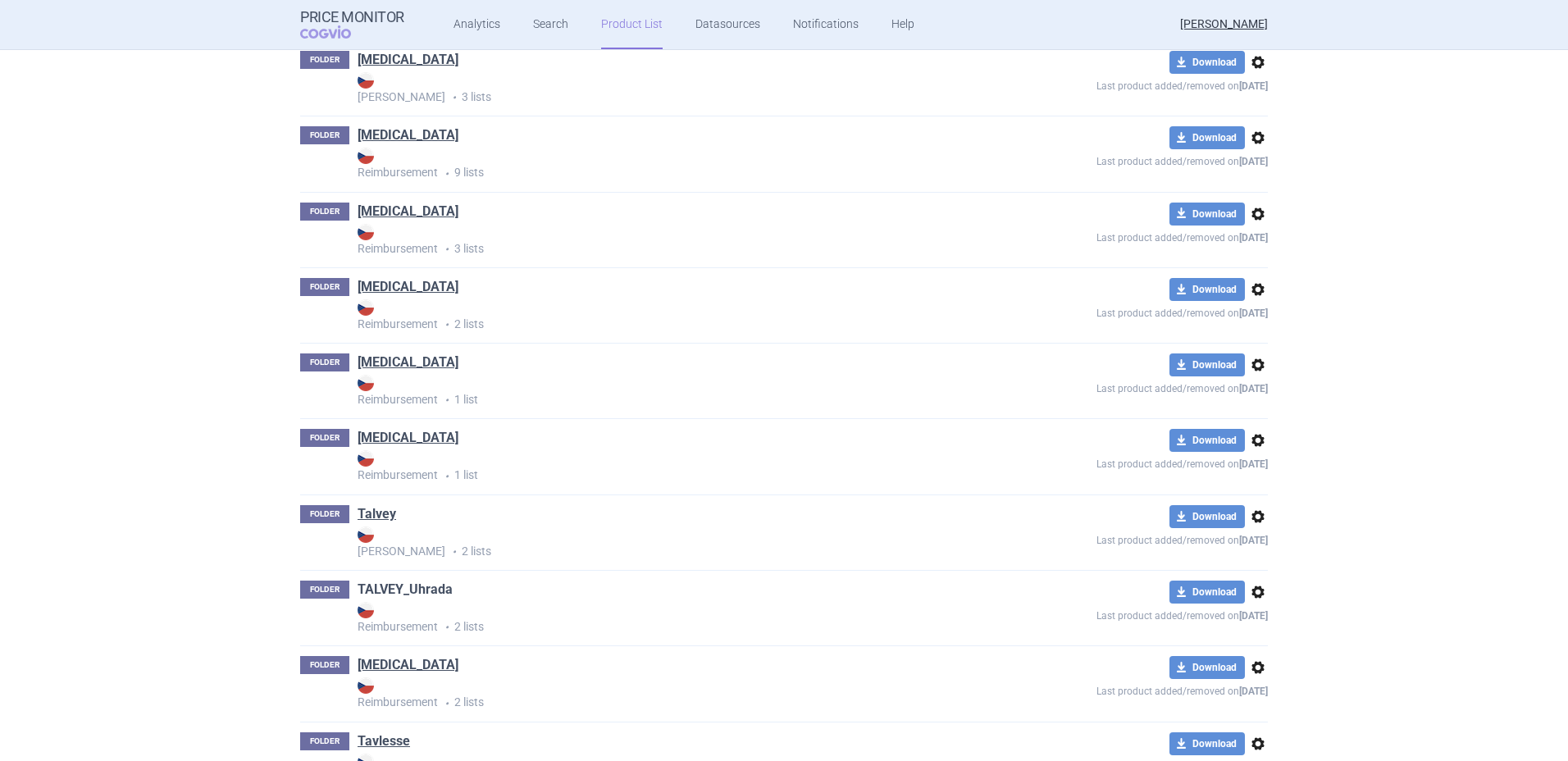
click at [412, 588] on link "TALVEY_Uhrada" at bounding box center [405, 589] width 95 height 18
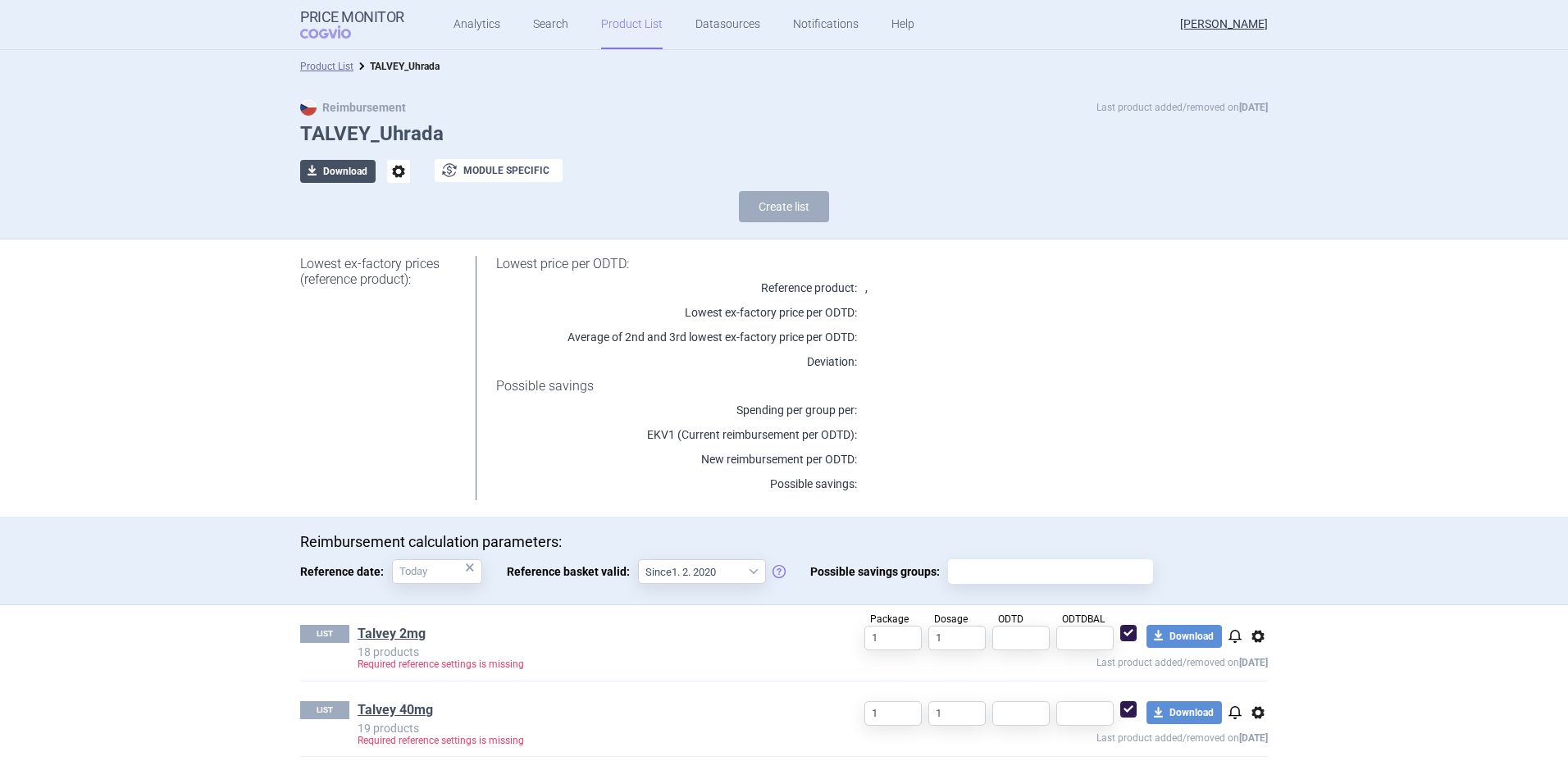
click at [328, 161] on button "download Download" at bounding box center [337, 171] width 75 height 23
select select "EUR"
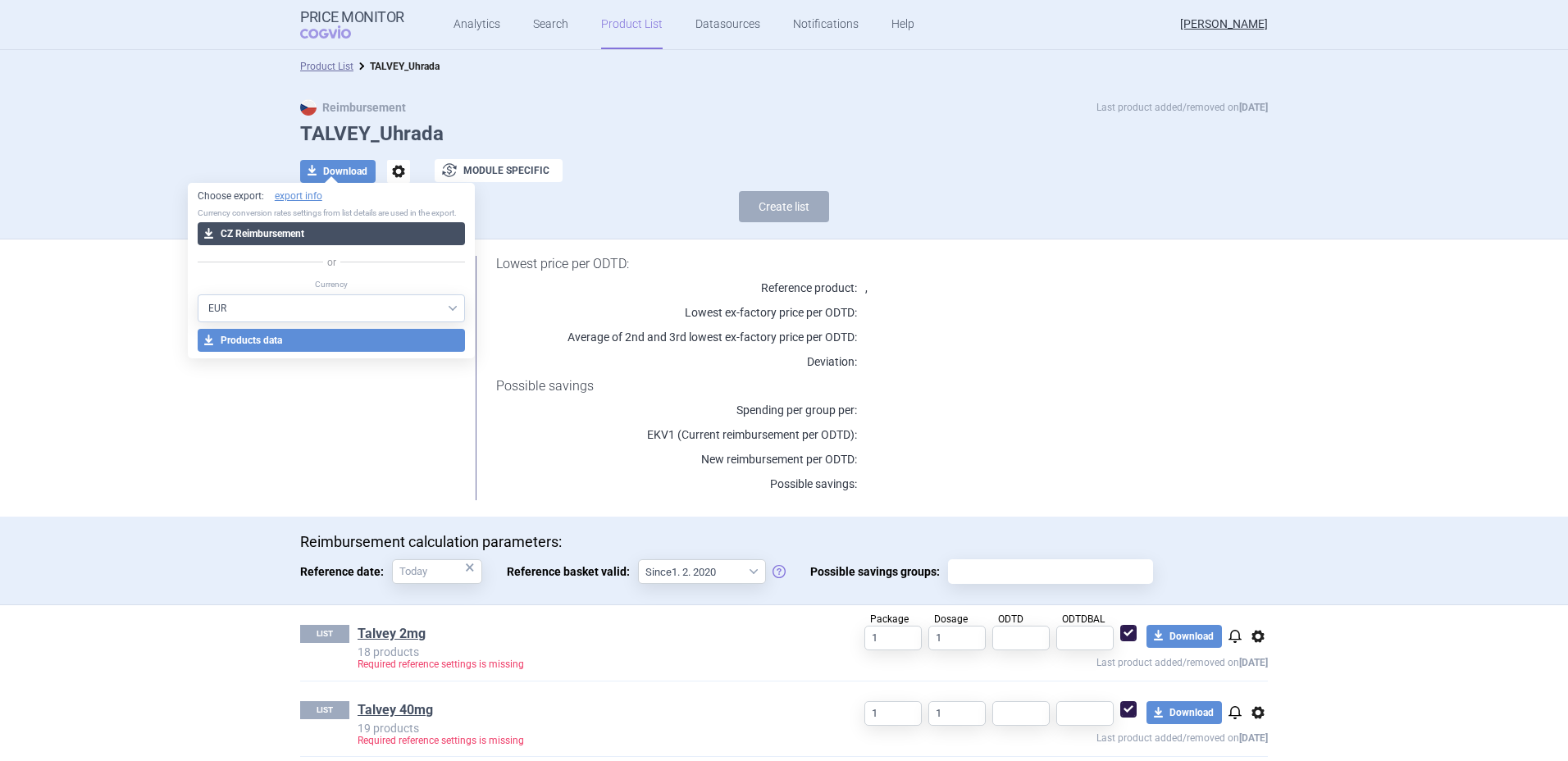
click at [300, 237] on button "download CZ Reimbursement" at bounding box center [331, 233] width 268 height 23
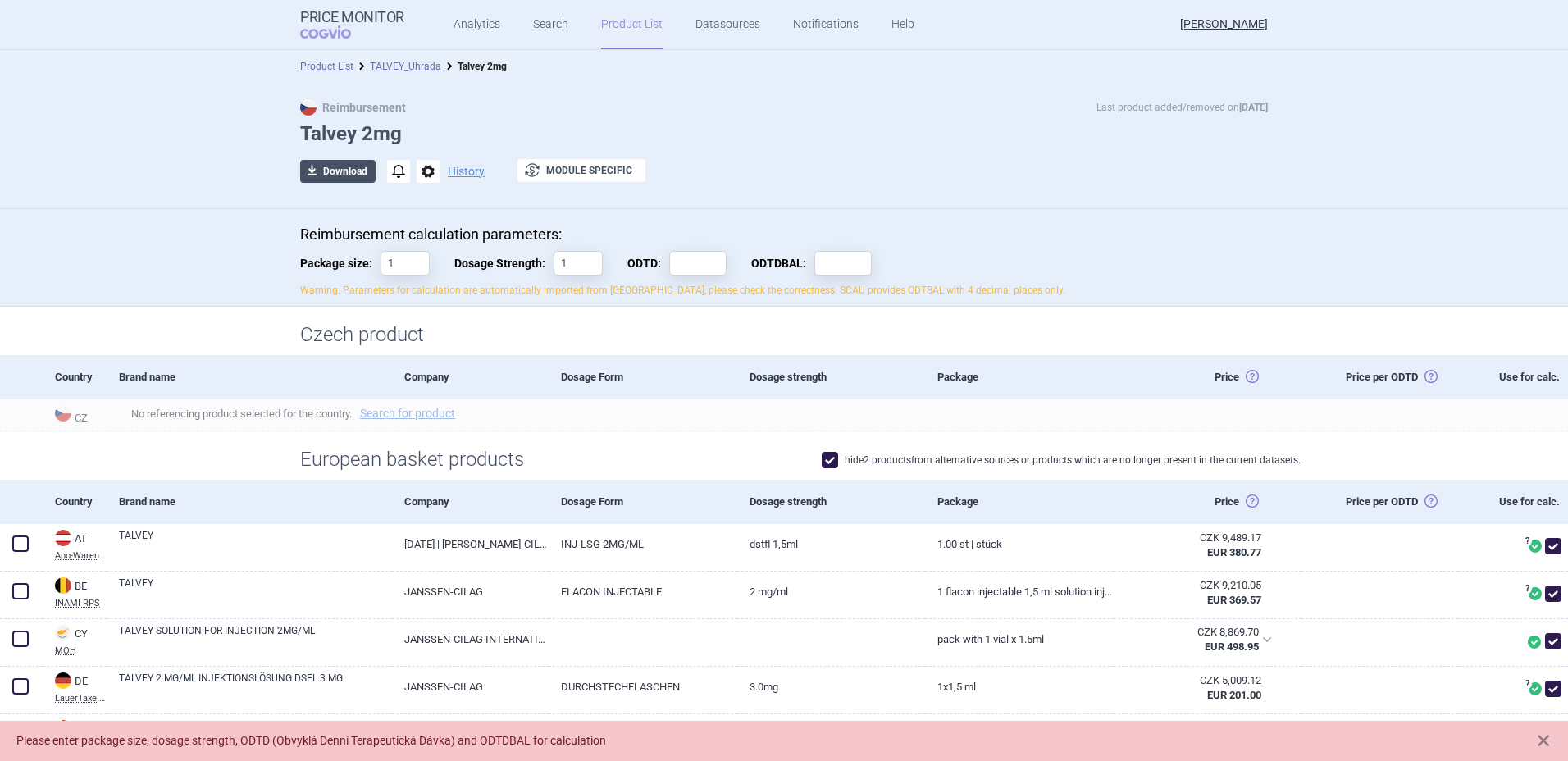
click at [331, 164] on button "download Download" at bounding box center [337, 171] width 75 height 23
select select "EUR"
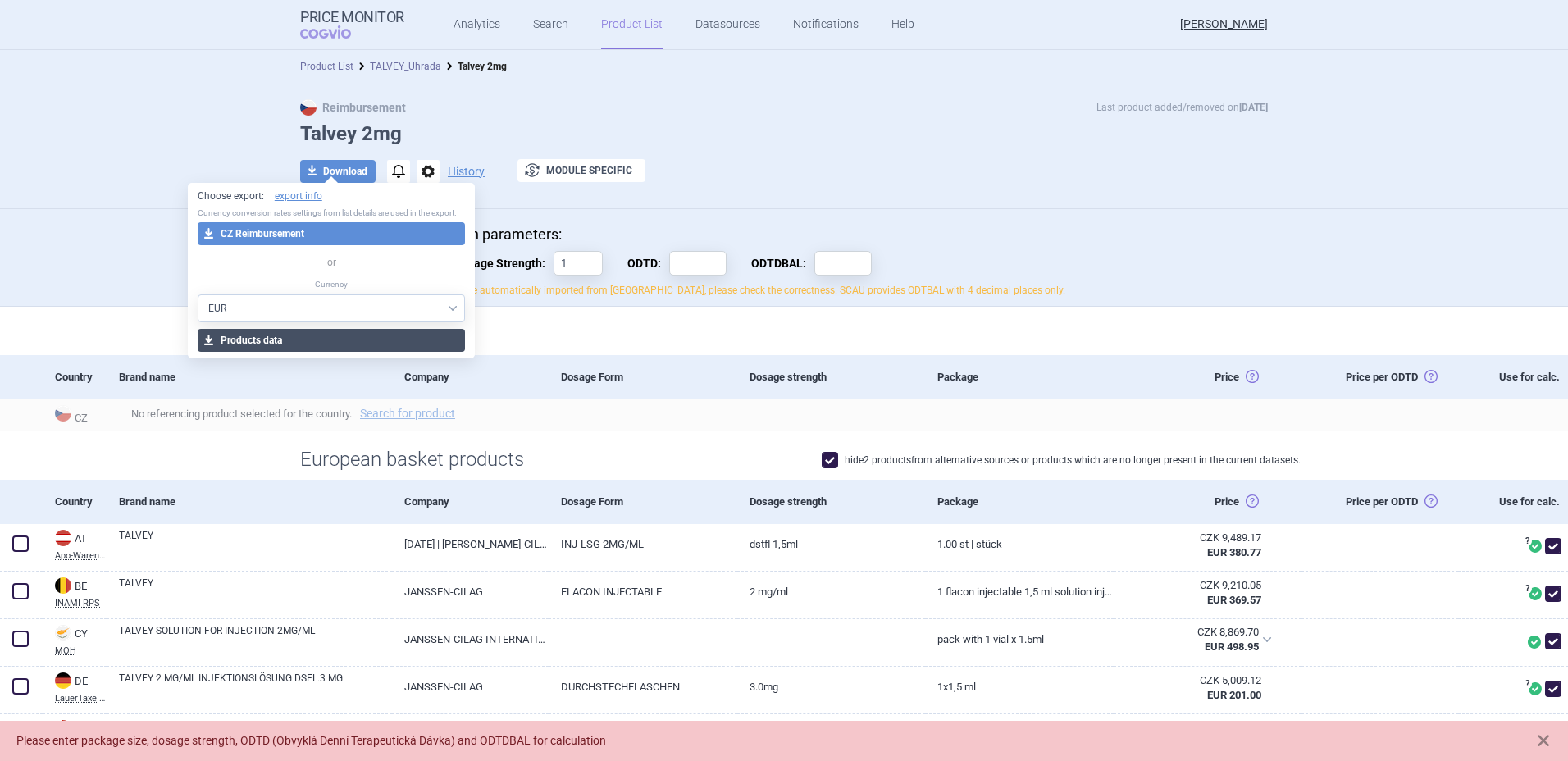
click at [277, 338] on button "download Products data" at bounding box center [331, 340] width 268 height 23
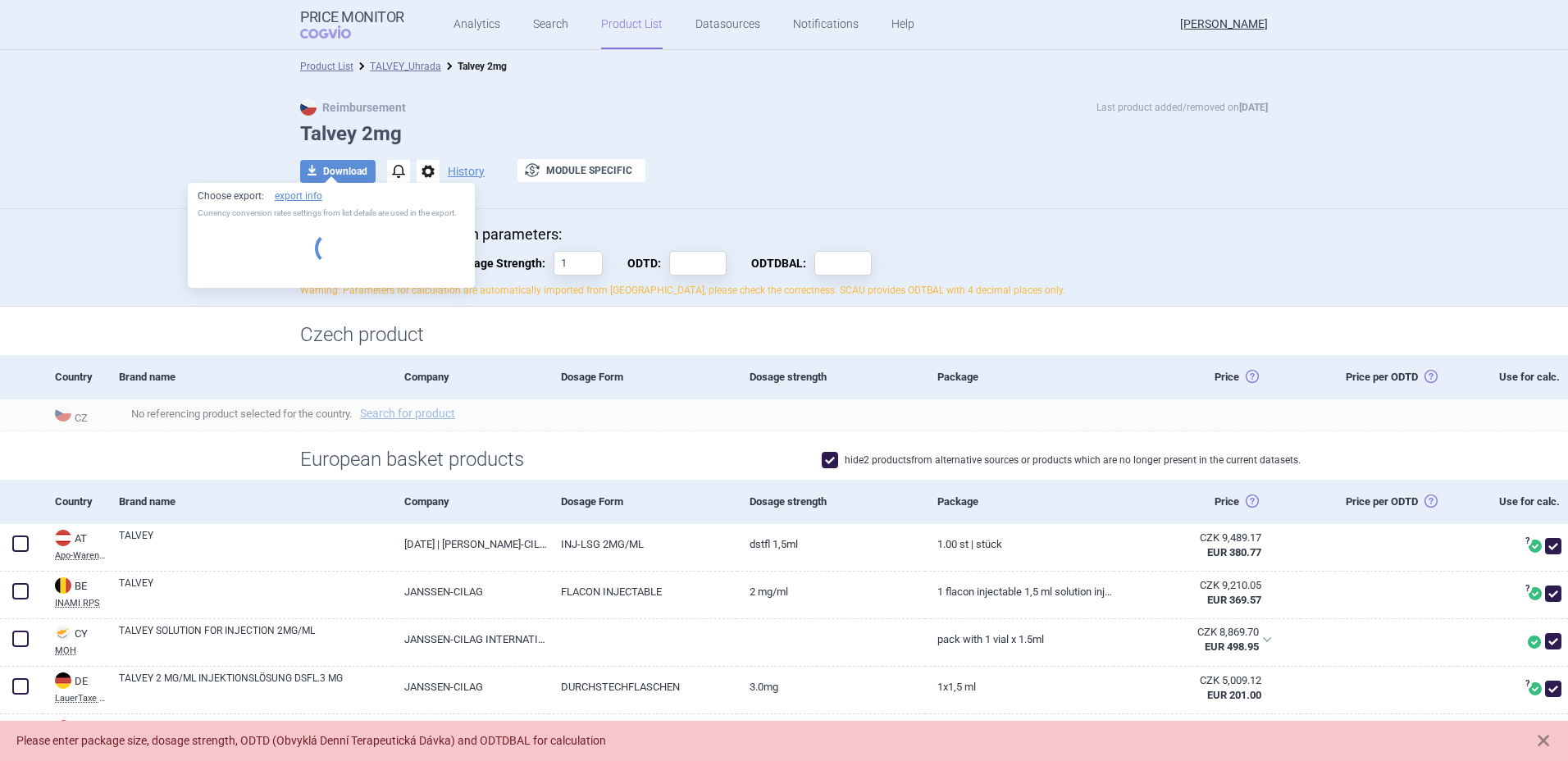
select select "EUR"
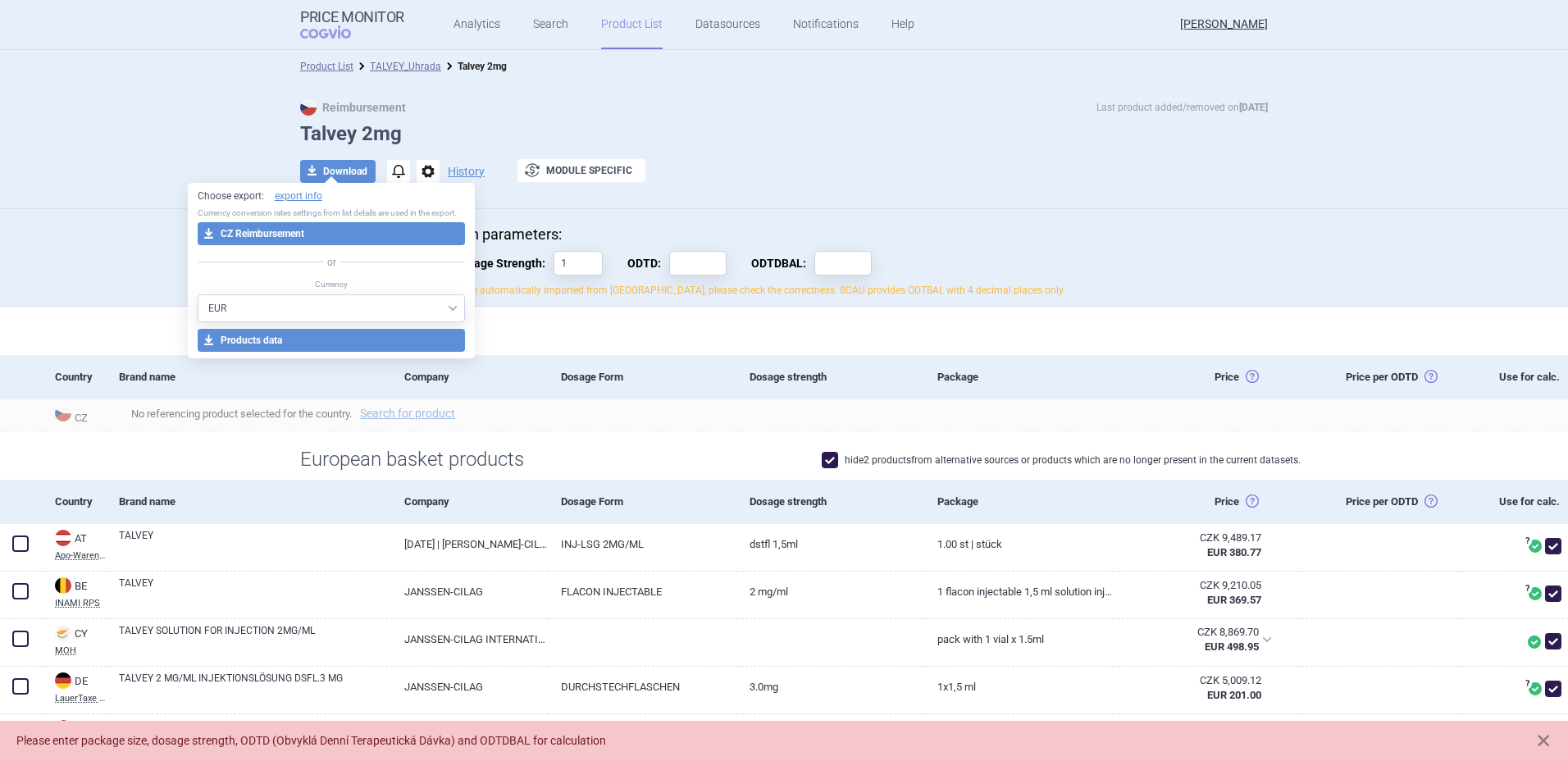
click at [155, 334] on div "Czech product" at bounding box center [784, 331] width 1568 height 49
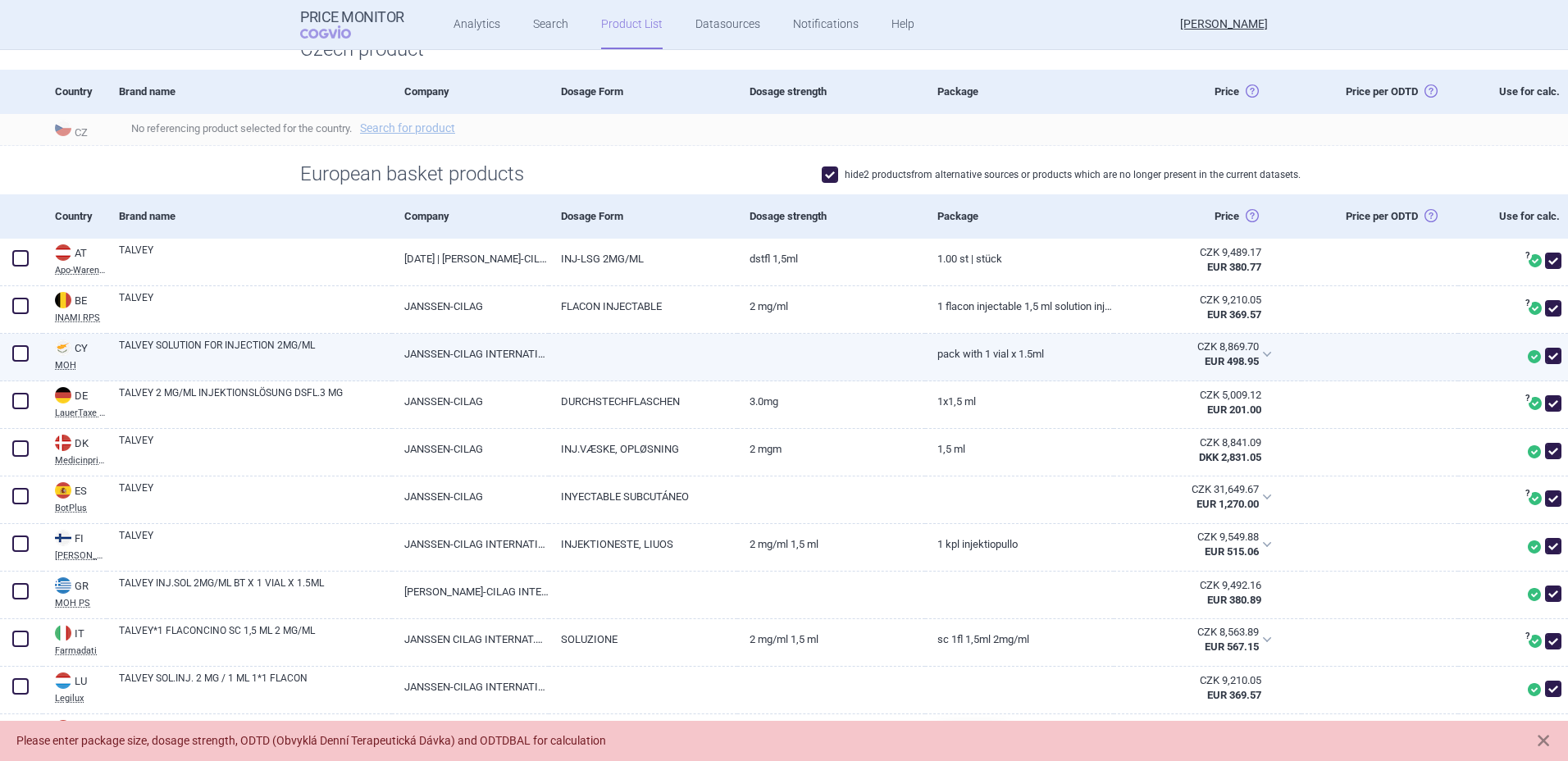
scroll to position [284, 0]
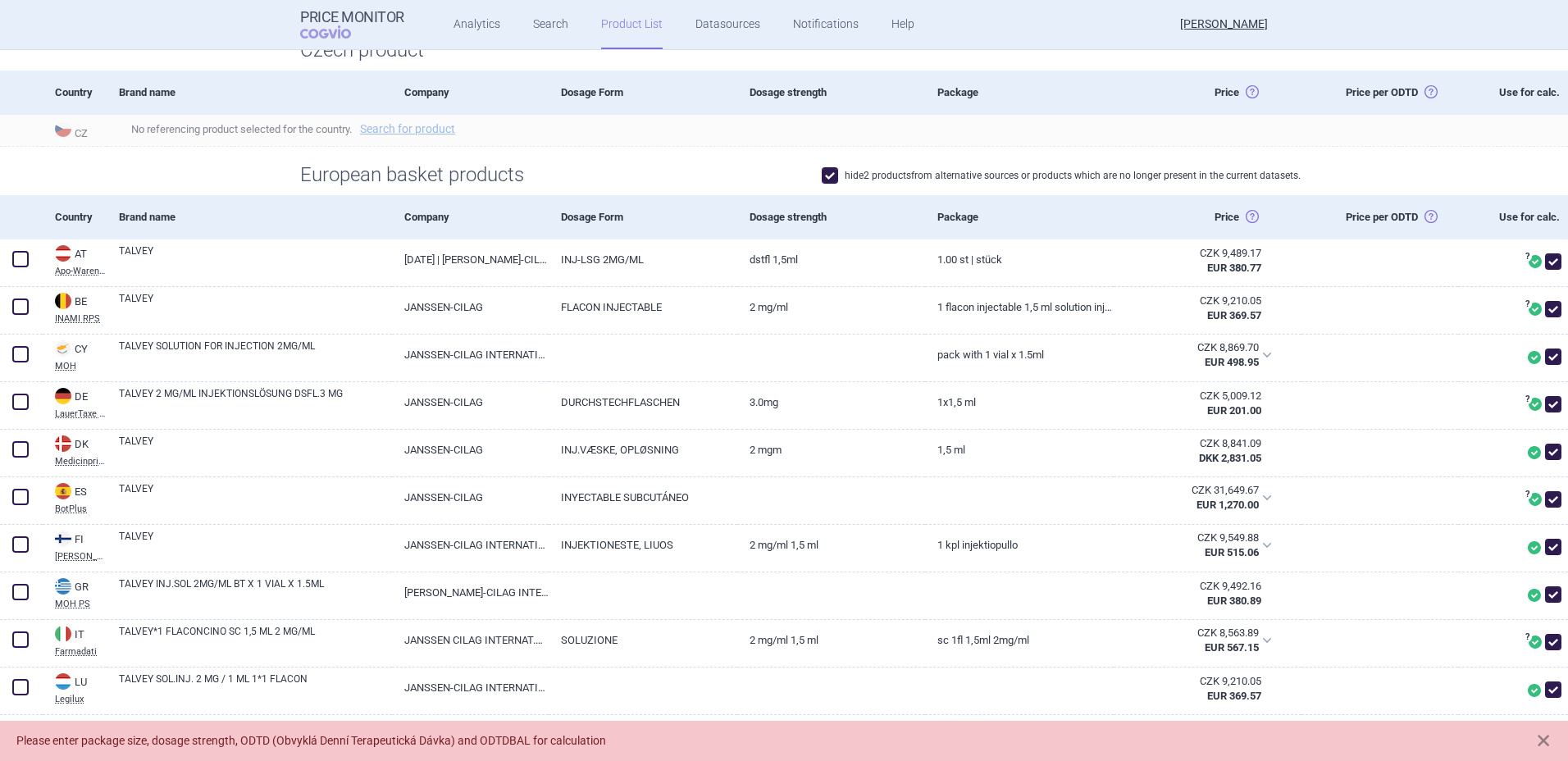
click at [826, 174] on span at bounding box center [829, 175] width 16 height 16
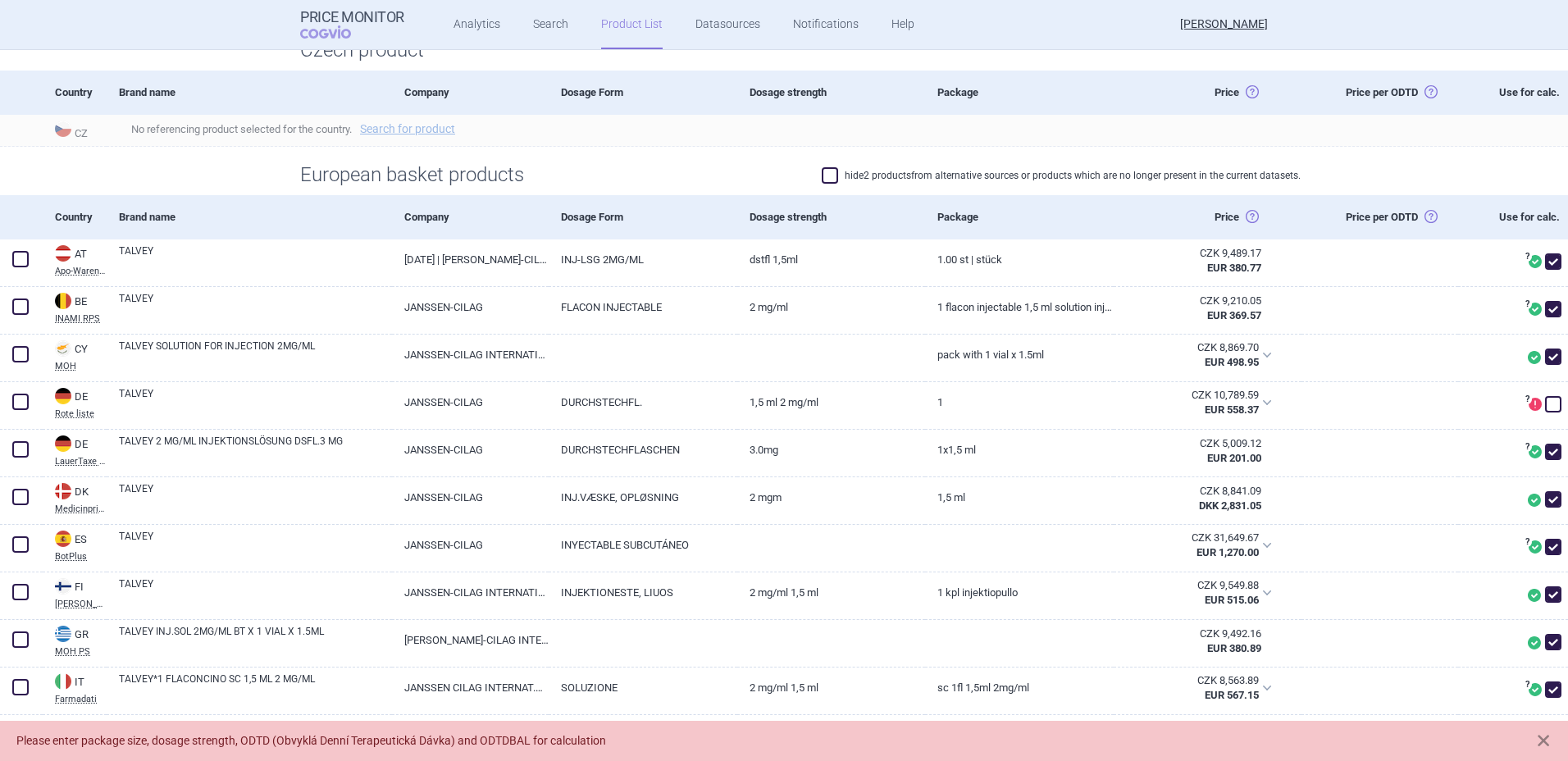
click at [826, 174] on span at bounding box center [829, 175] width 16 height 16
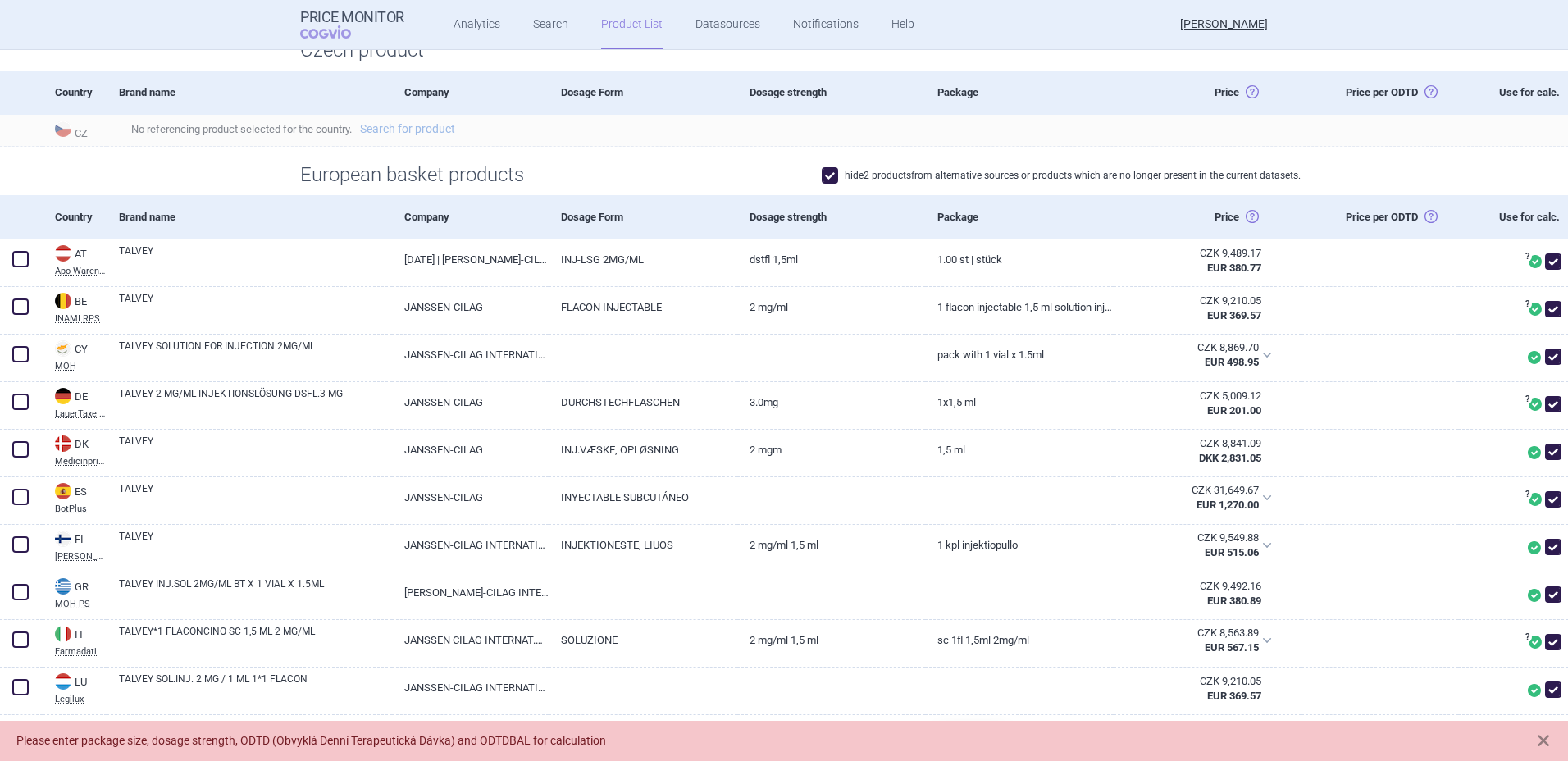
click at [826, 174] on span at bounding box center [829, 175] width 16 height 16
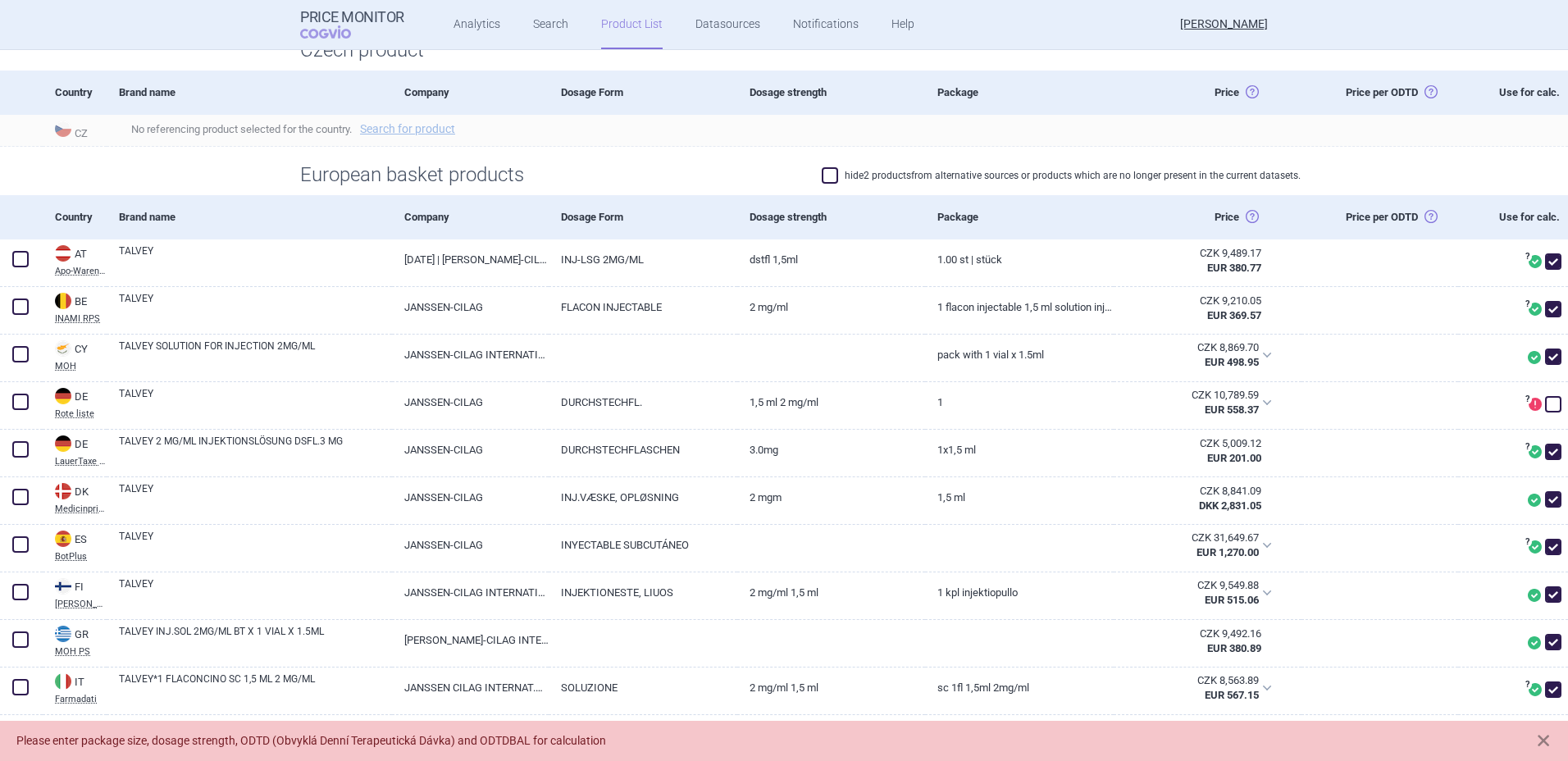
click at [826, 174] on span at bounding box center [829, 175] width 16 height 16
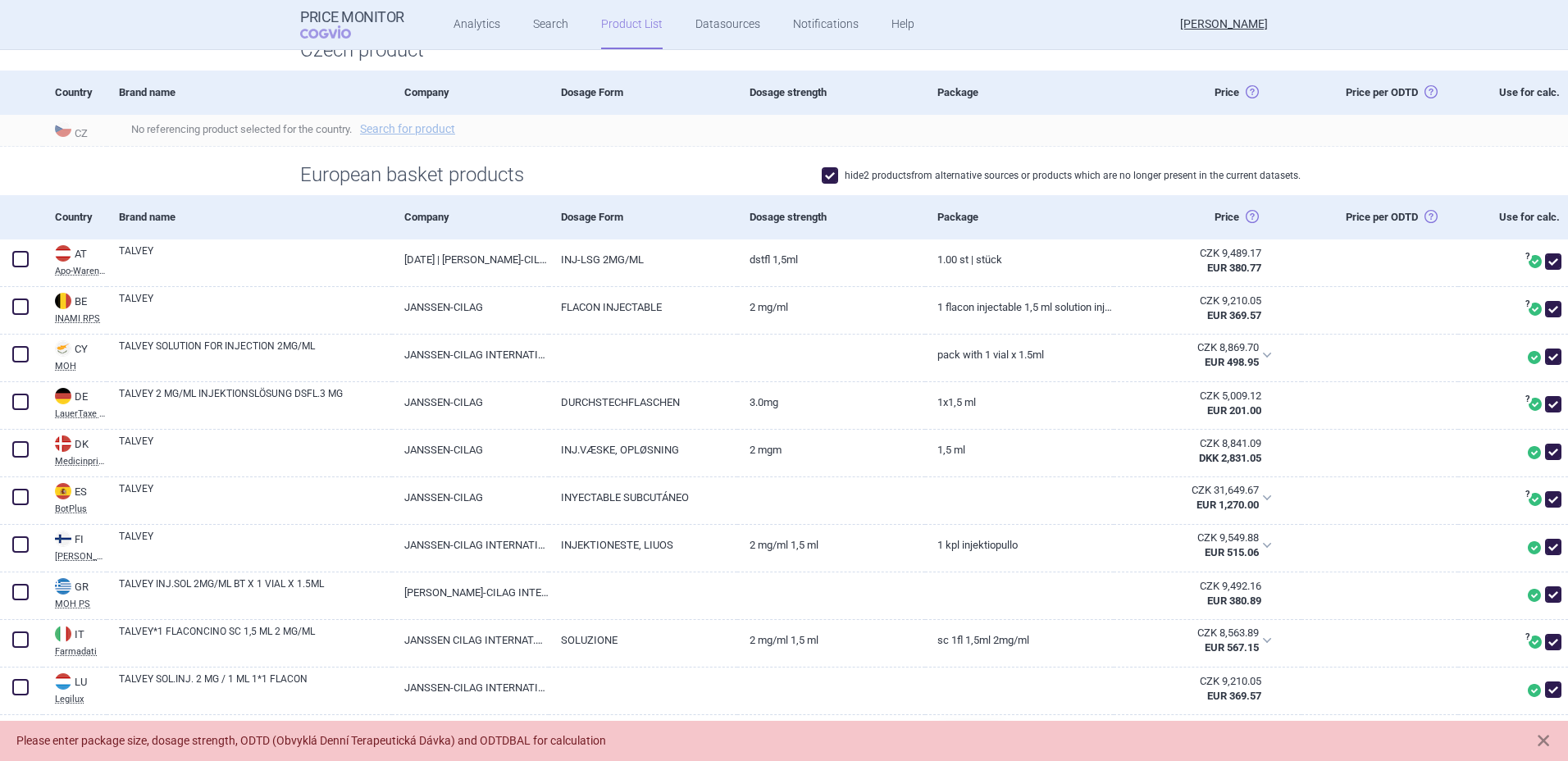
click at [826, 174] on span at bounding box center [829, 175] width 16 height 16
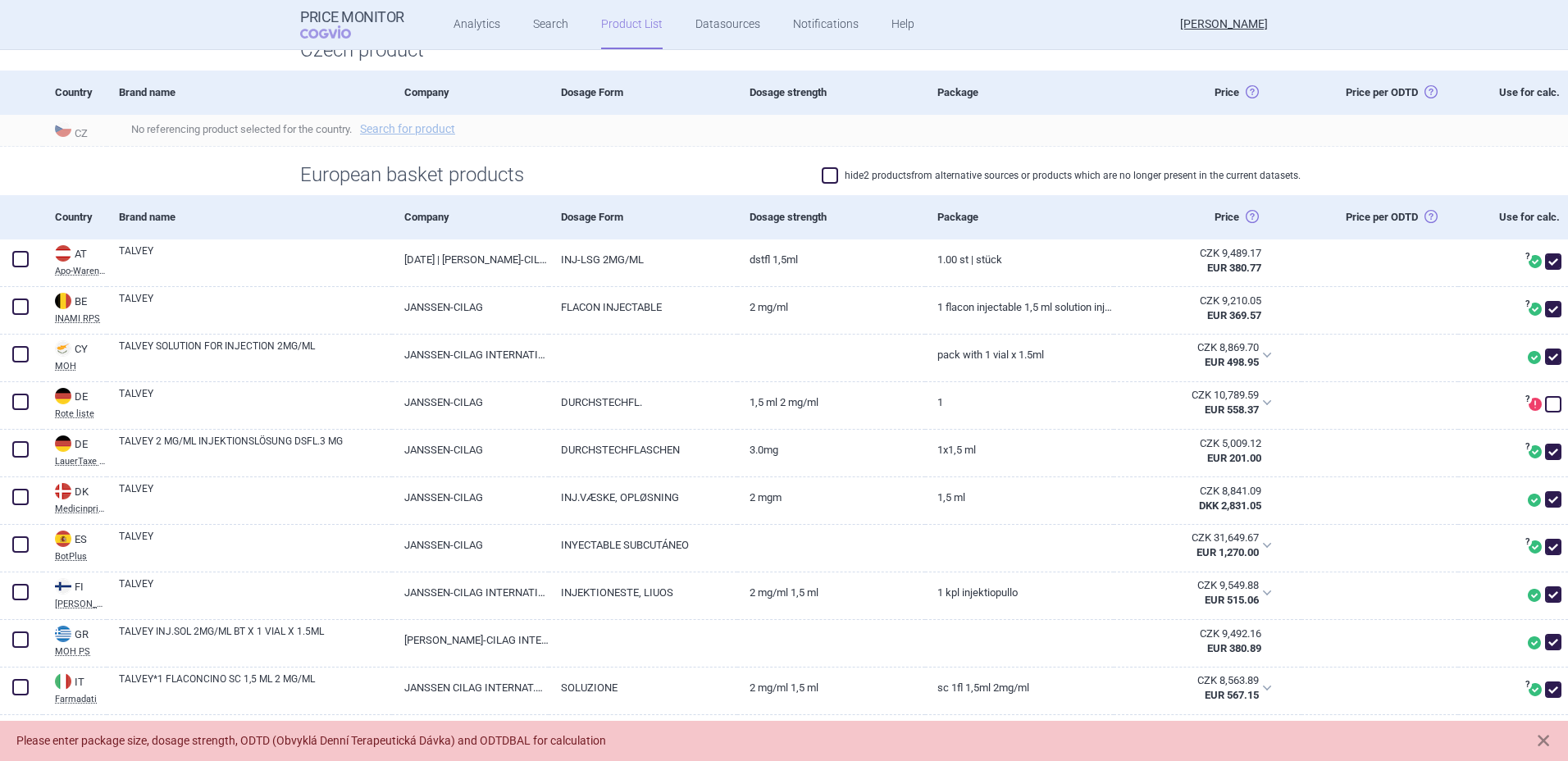
click at [826, 174] on span at bounding box center [829, 175] width 16 height 16
checkbox input "true"
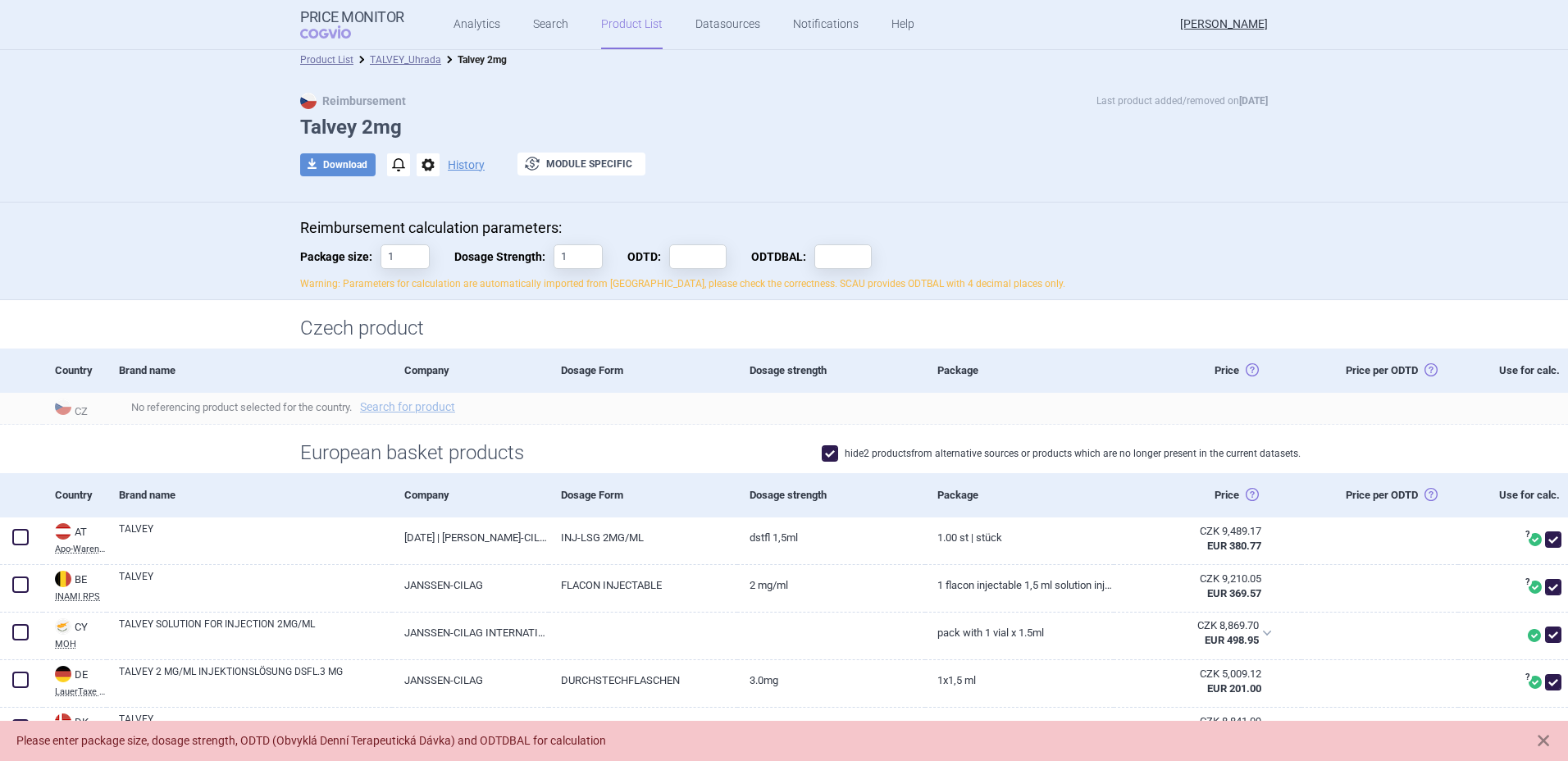
scroll to position [0, 0]
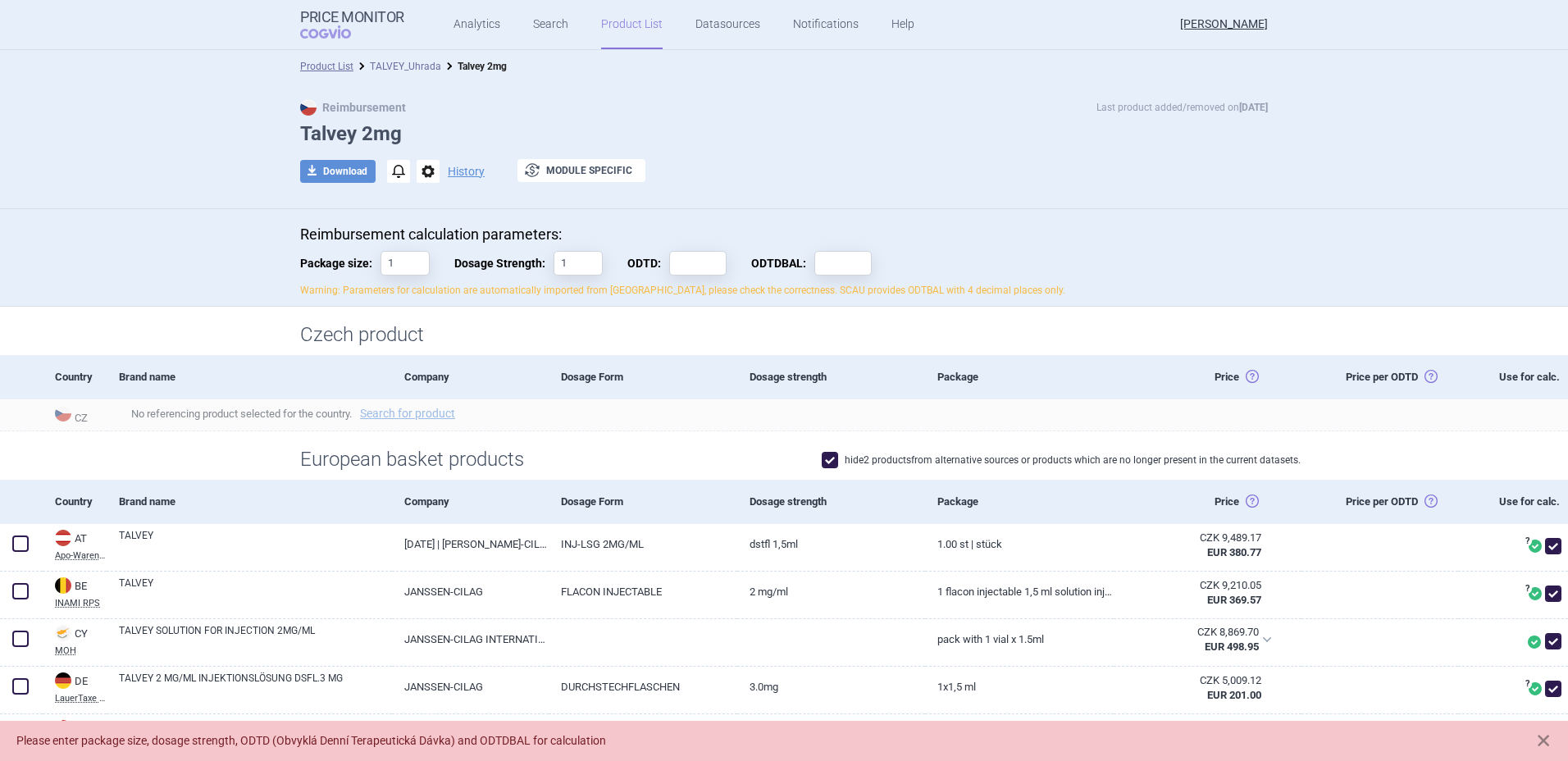
click at [388, 72] on link "TALVEY_Uhrada" at bounding box center [406, 66] width 72 height 11
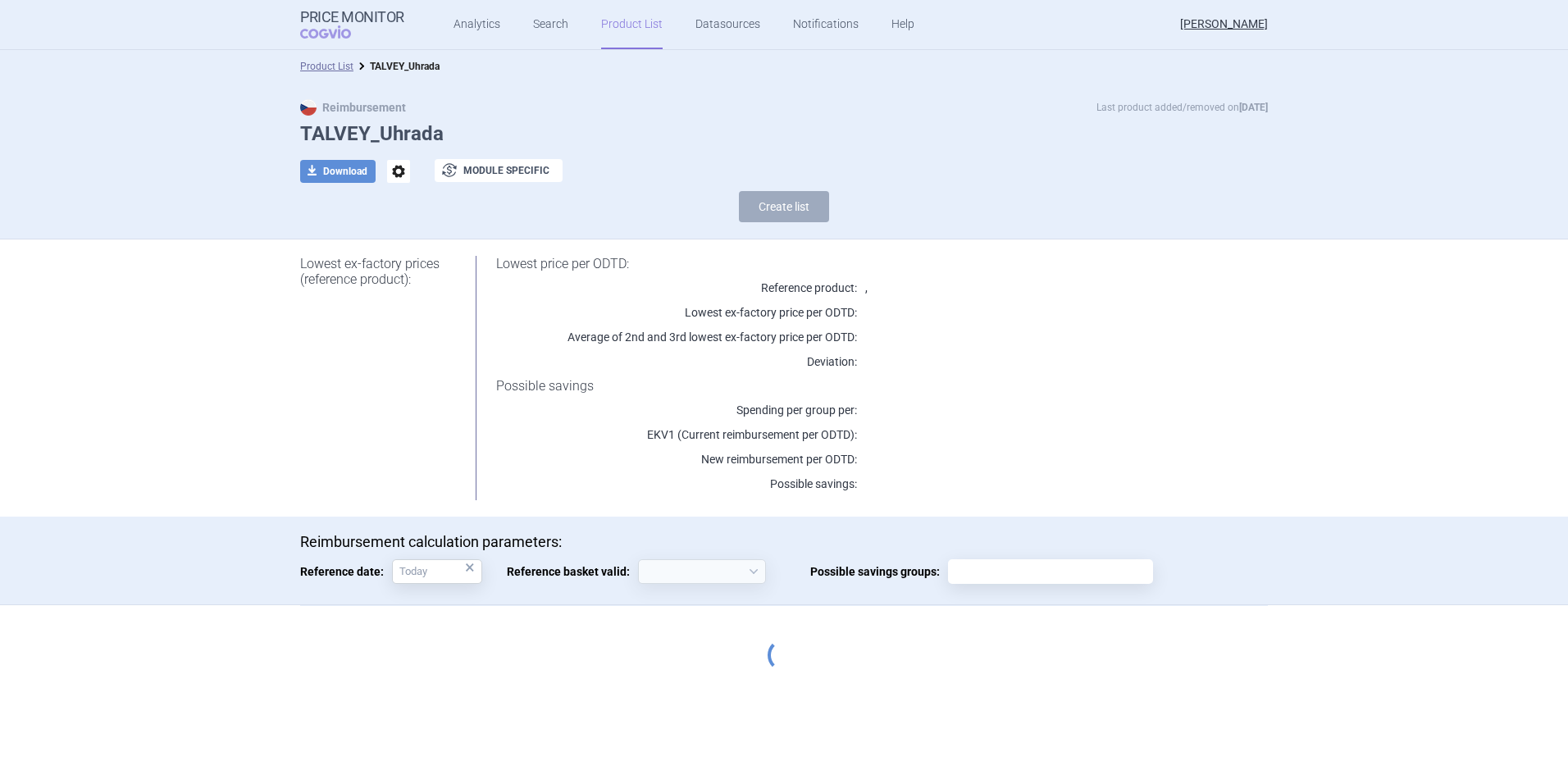
select select "[DATE]"
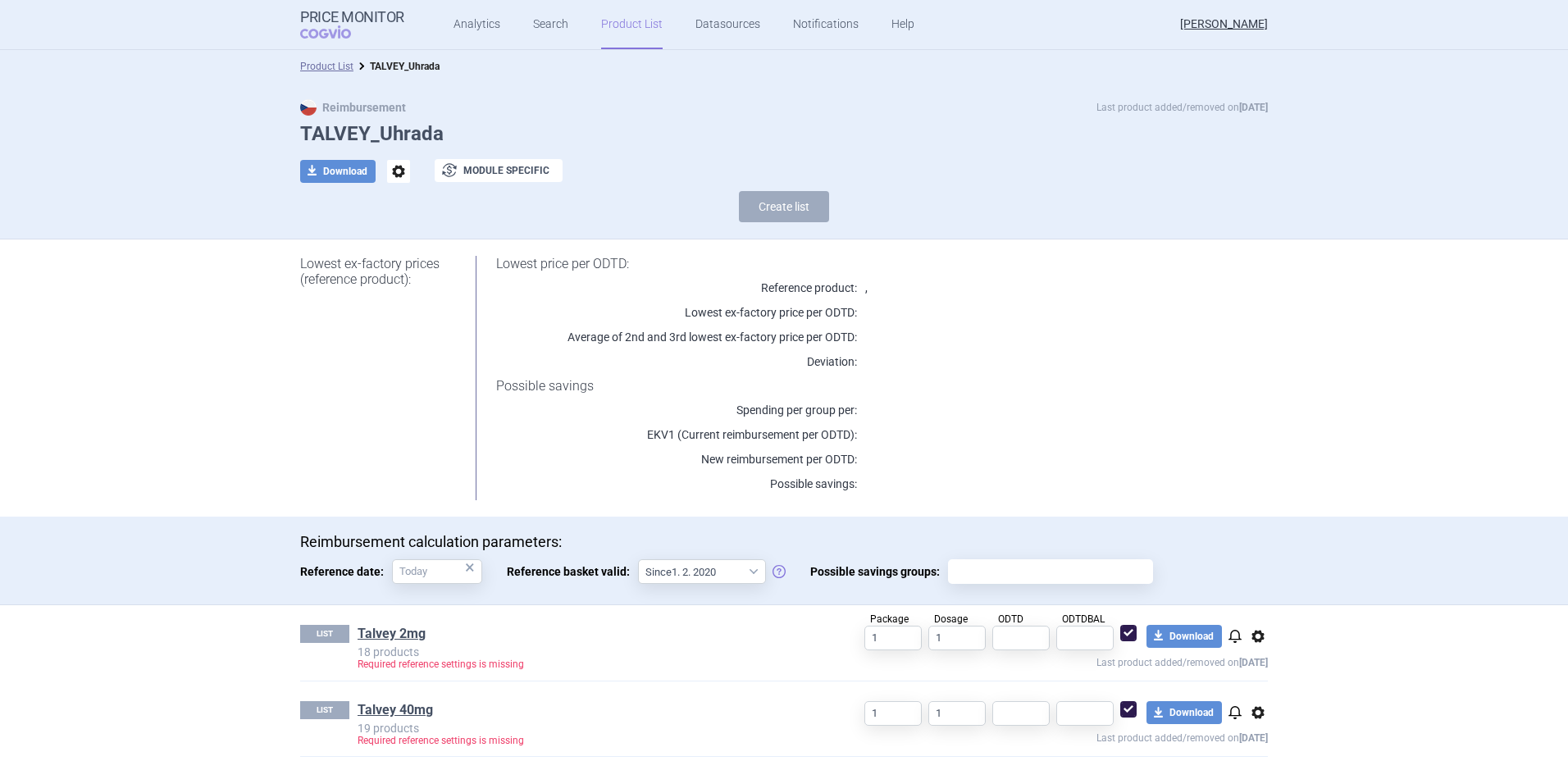
scroll to position [12, 0]
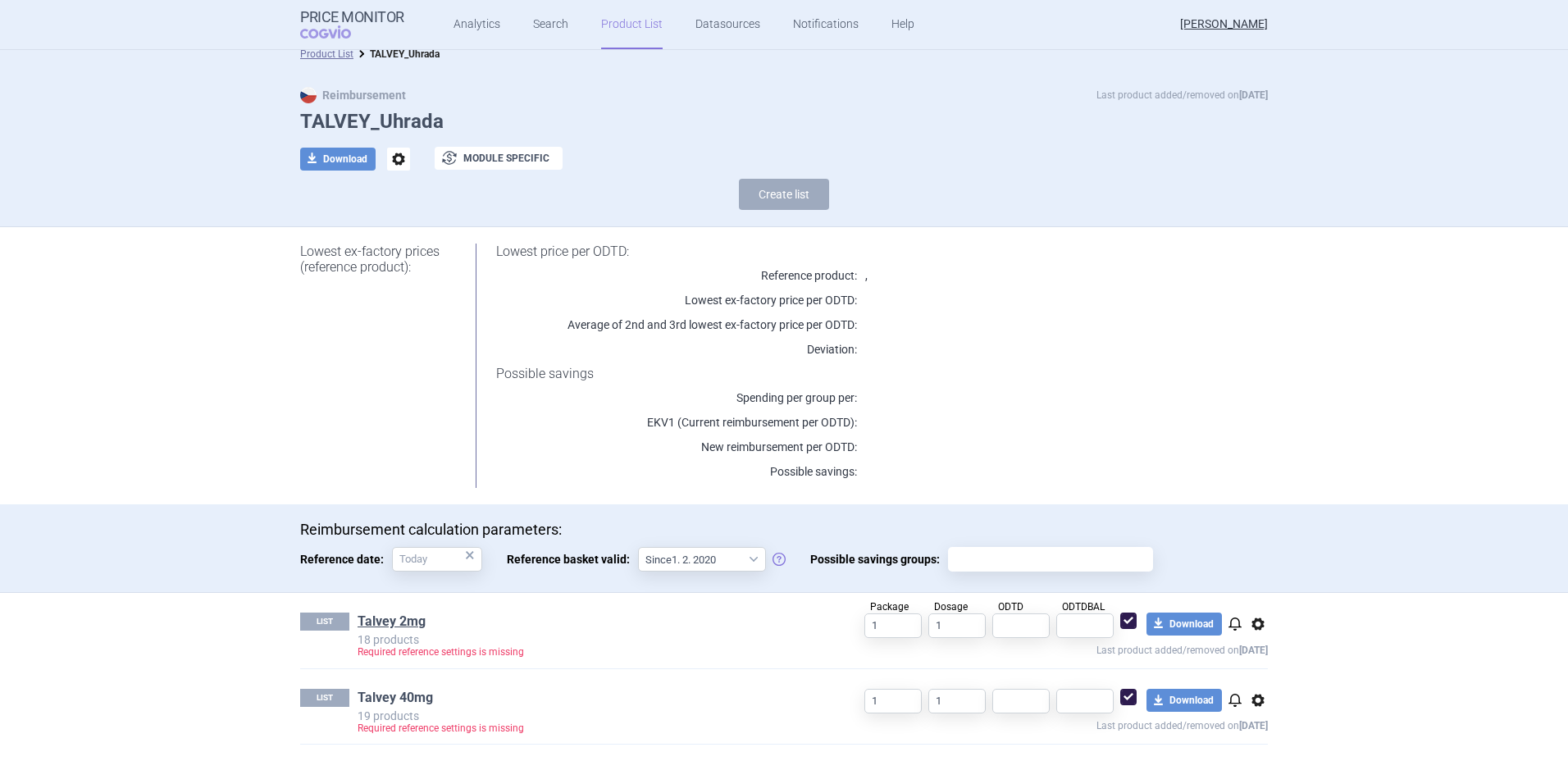
click at [382, 692] on link "Talvey 40mg" at bounding box center [395, 698] width 75 height 18
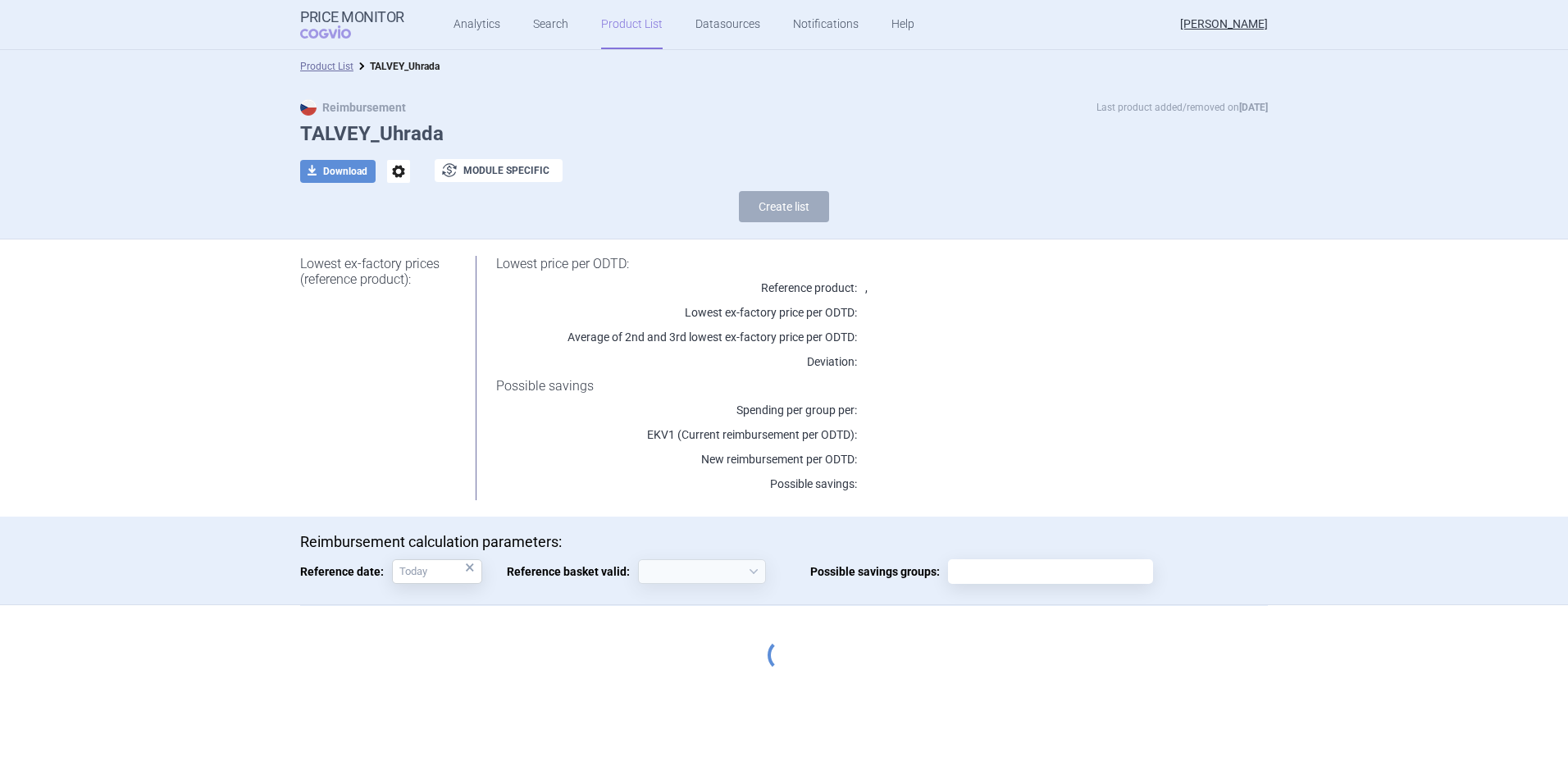
select select "[DATE]"
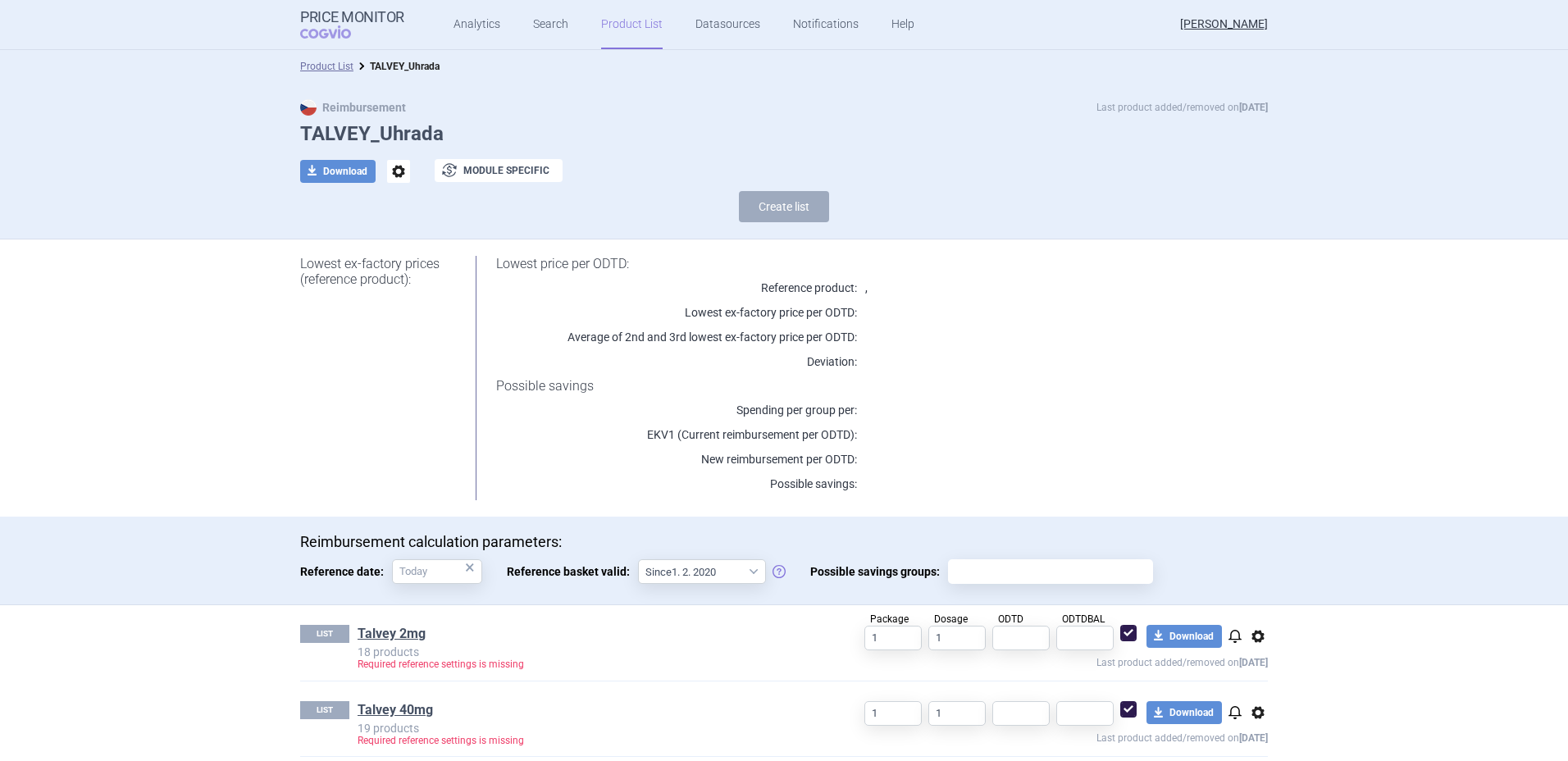
scroll to position [12, 0]
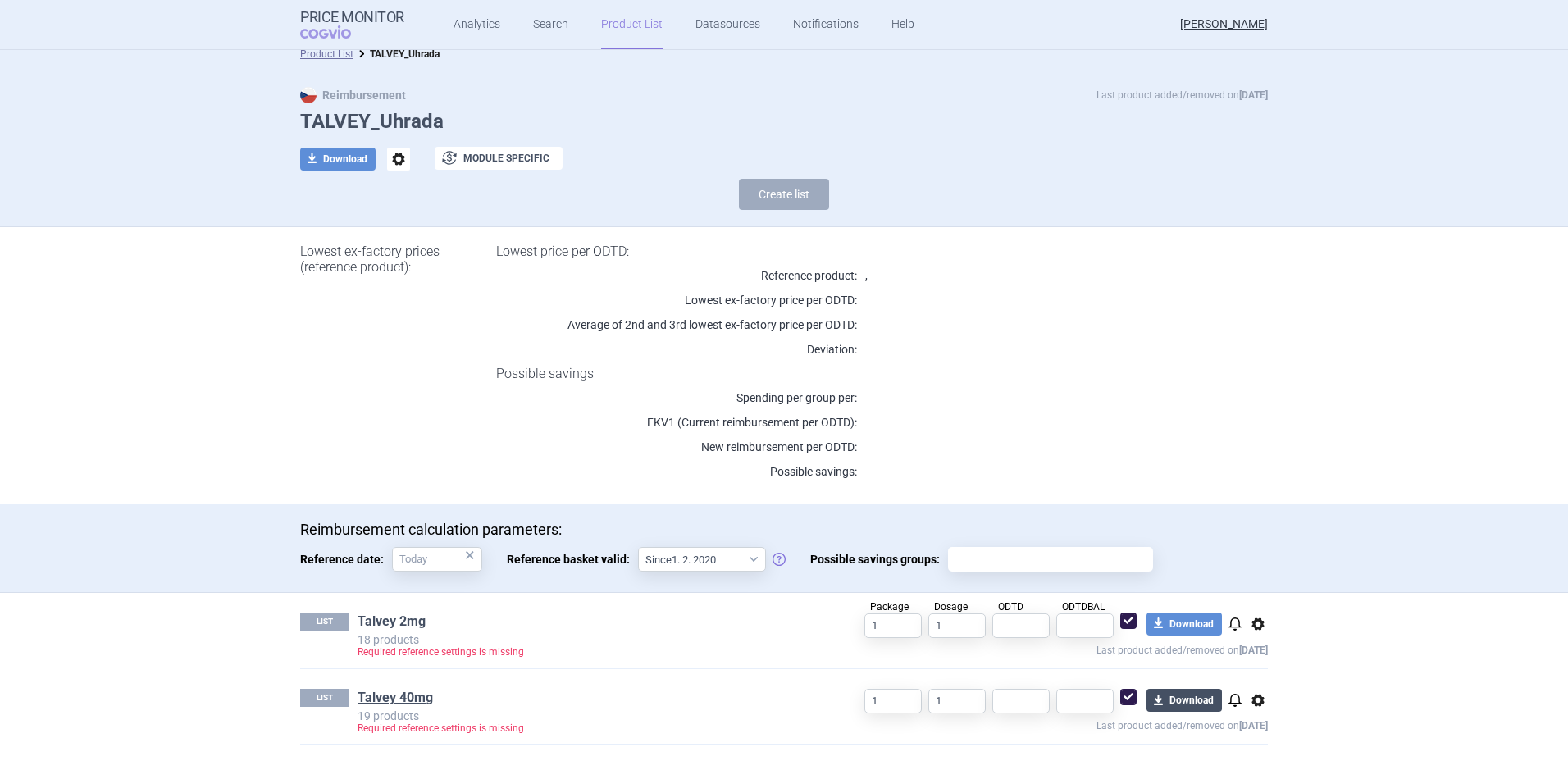
click at [1184, 701] on button "download Download" at bounding box center [1185, 700] width 75 height 23
select select "EUR"
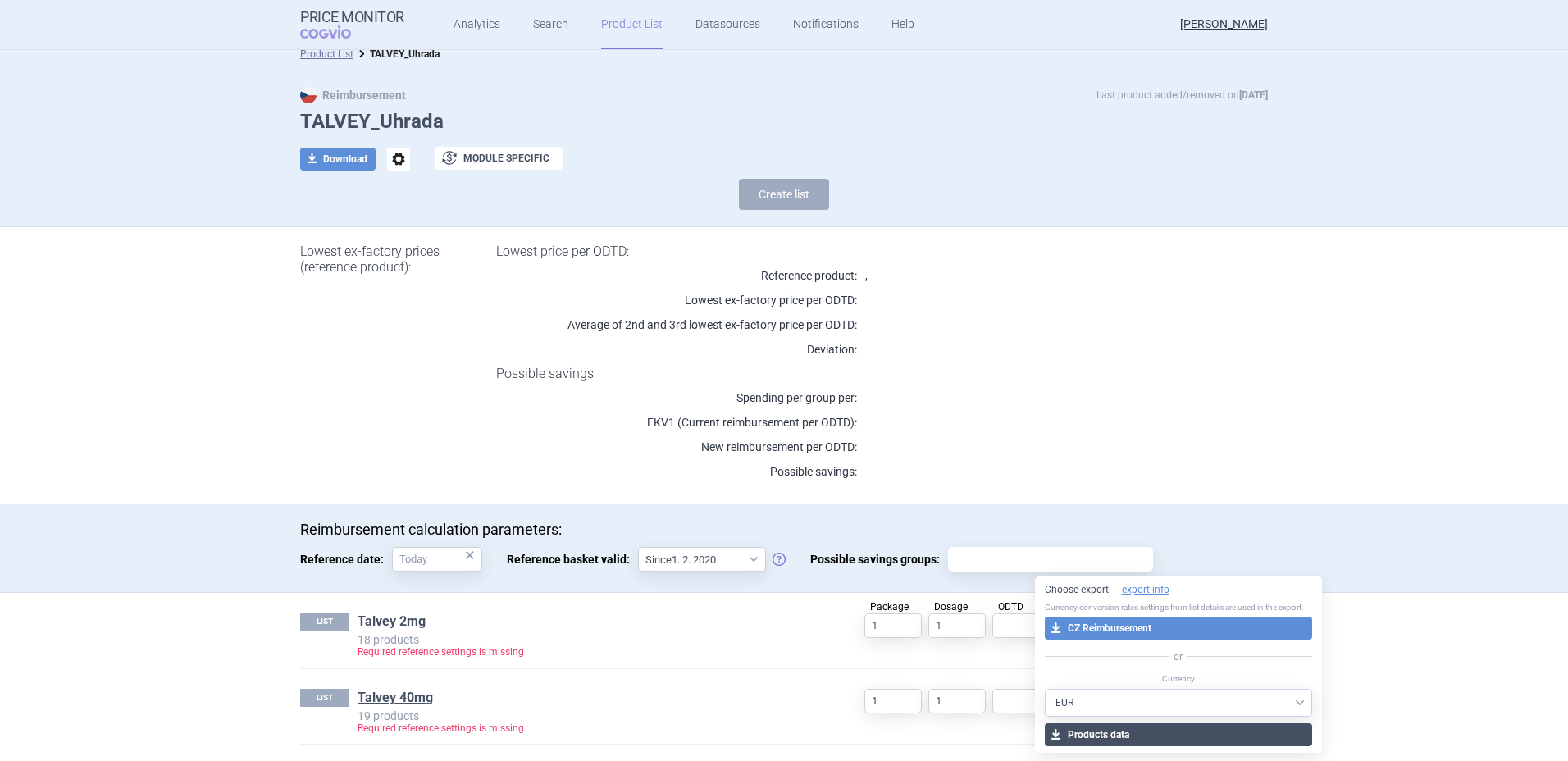
click at [1139, 734] on button "download Products data" at bounding box center [1179, 735] width 268 height 23
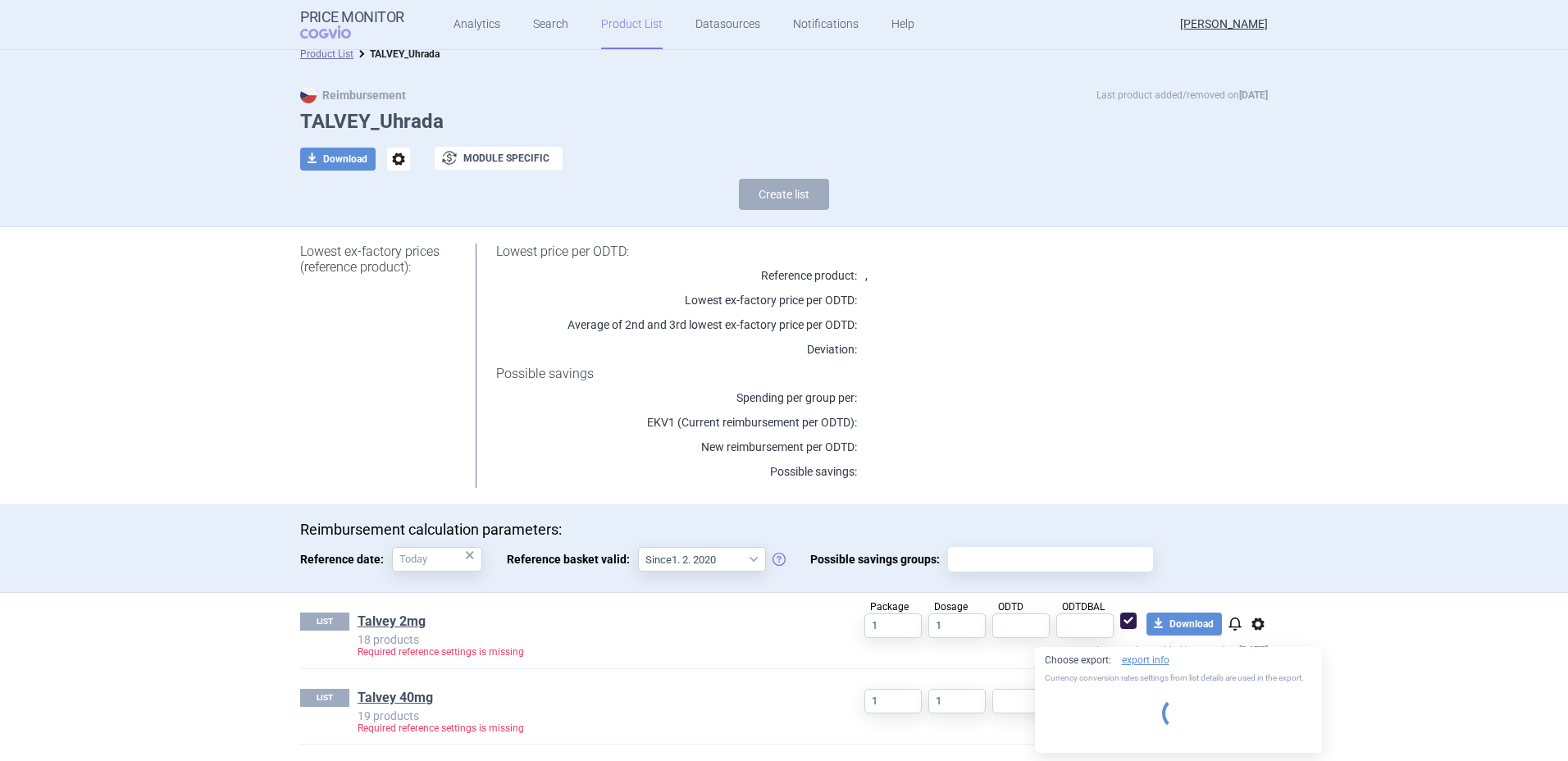
select select "EUR"
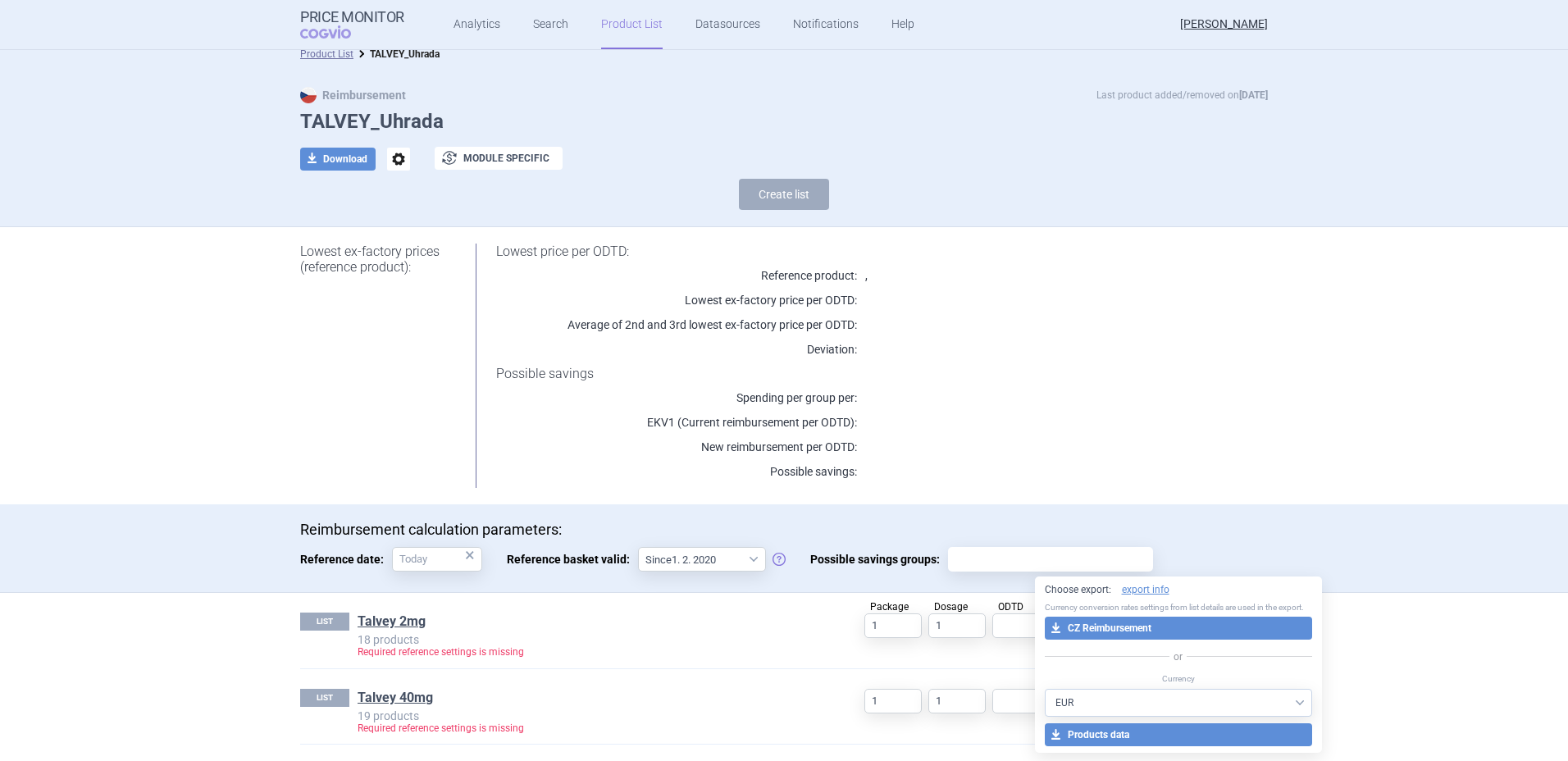
click at [1112, 293] on p at bounding box center [1042, 300] width 370 height 16
